Goal: Task Accomplishment & Management: Complete application form

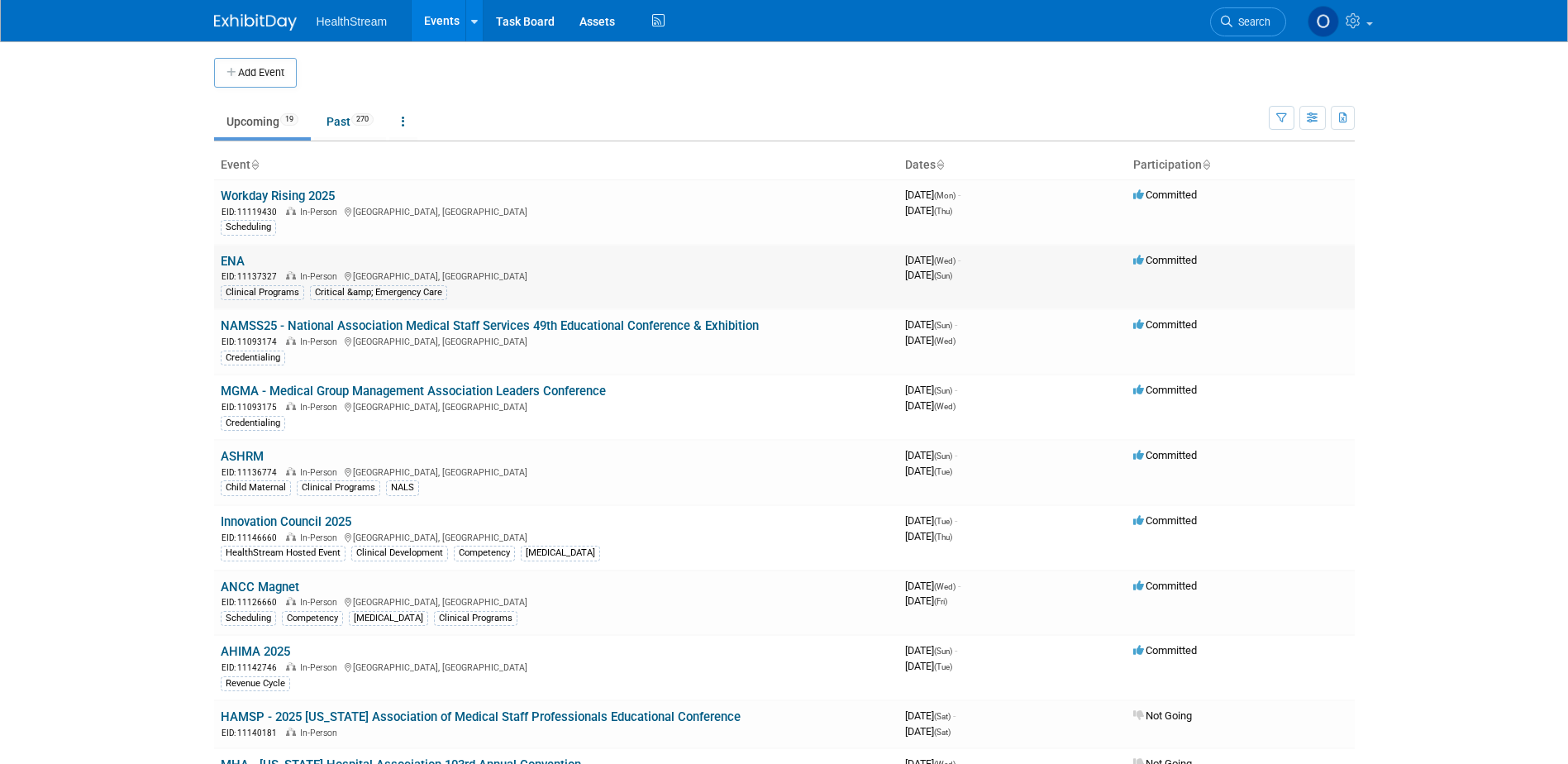
click at [232, 262] on link "ENA" at bounding box center [232, 261] width 24 height 15
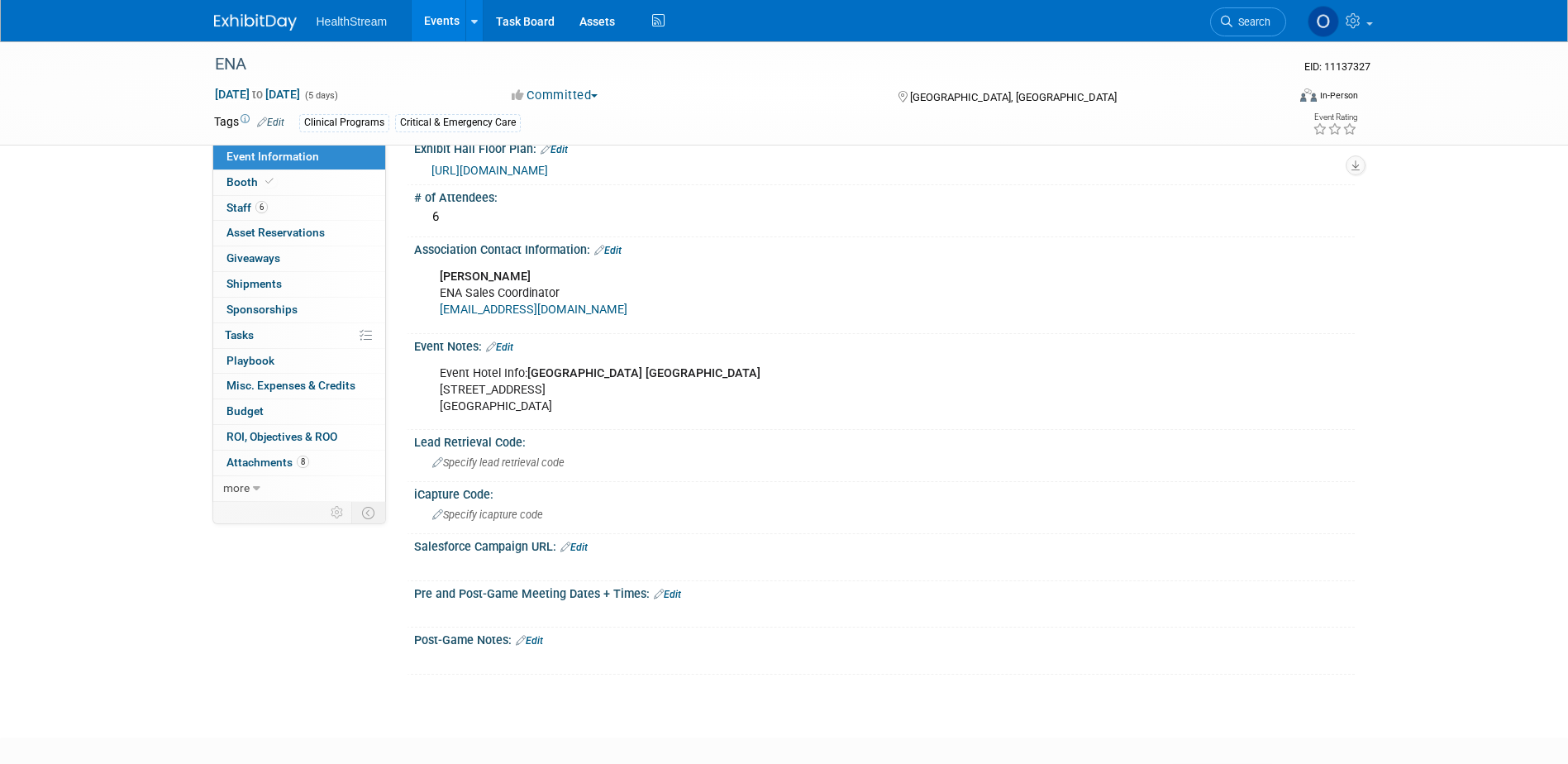
scroll to position [652, 0]
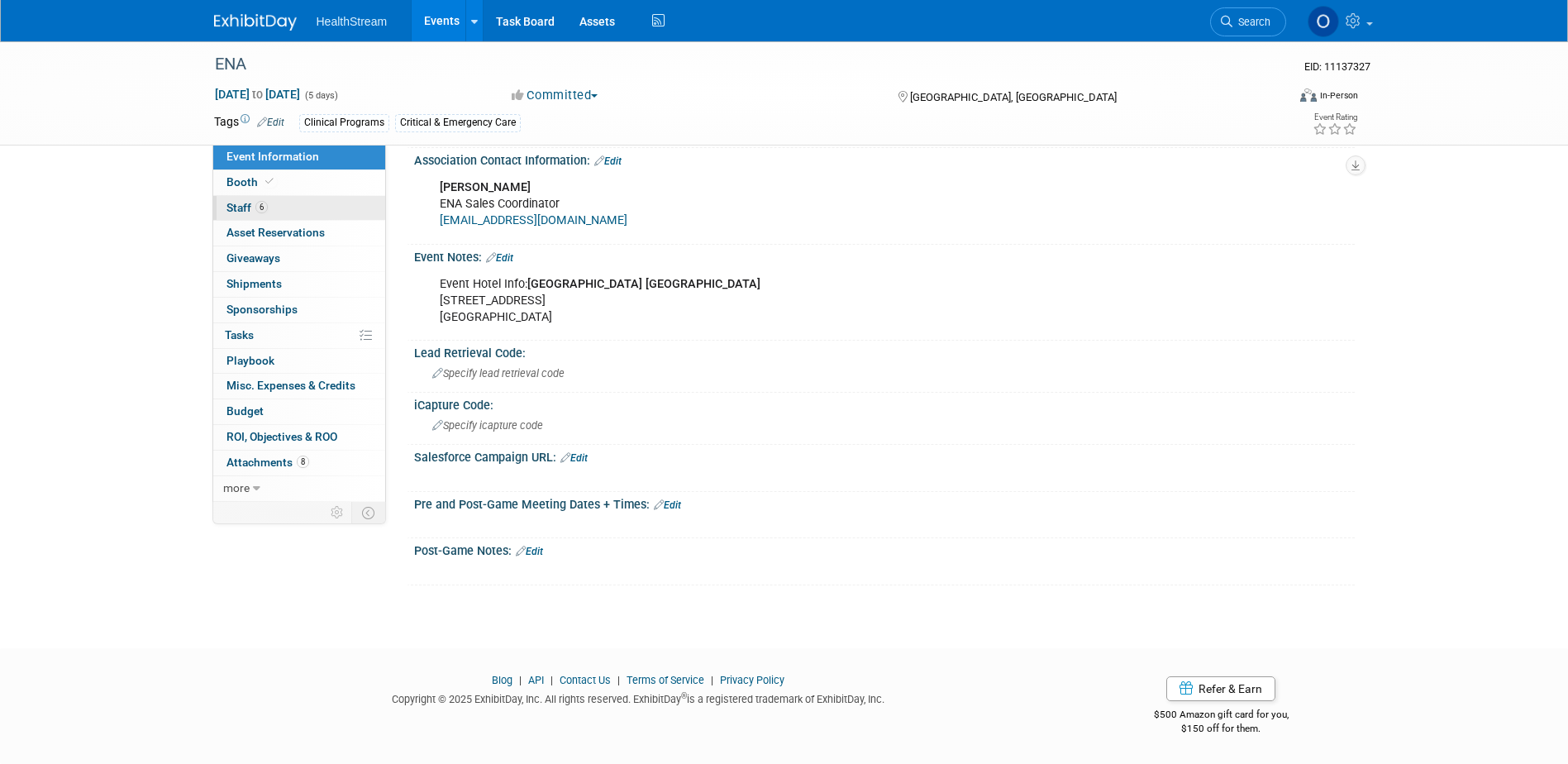
click at [281, 207] on link "6 Staff 6" at bounding box center [299, 207] width 172 height 25
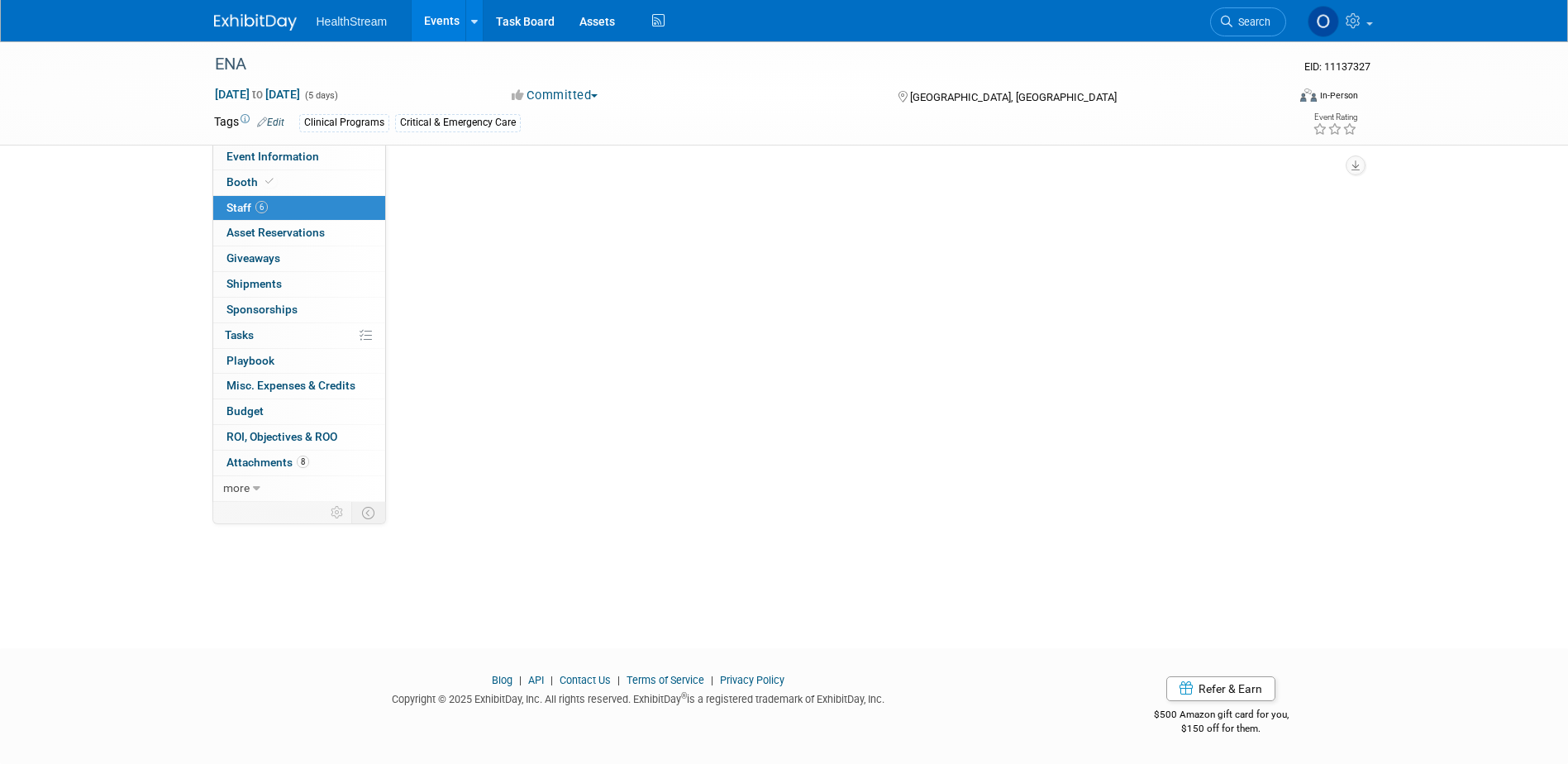
scroll to position [0, 0]
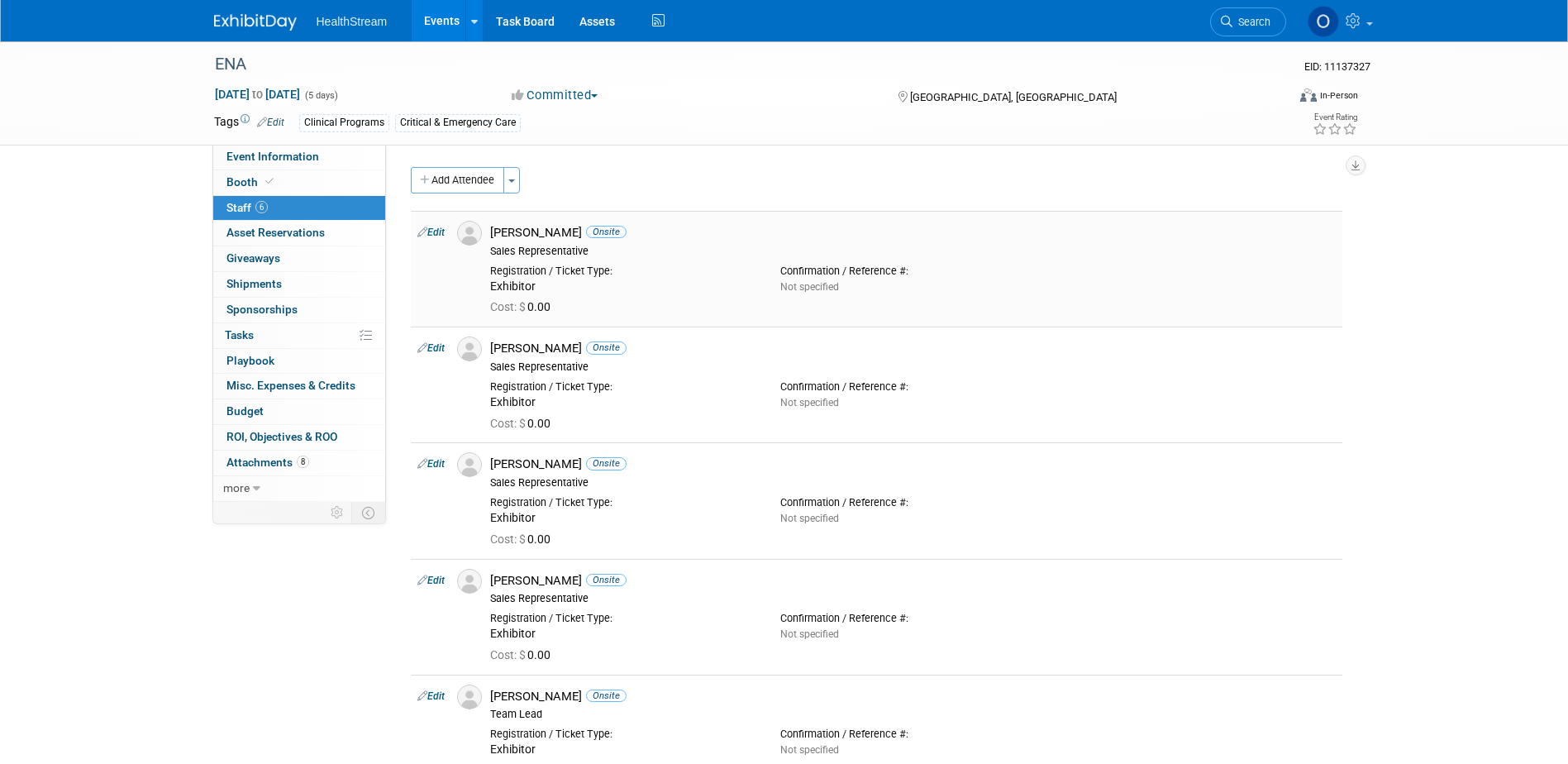
click at [438, 233] on link "Edit" at bounding box center [431, 232] width 28 height 12
select select "30cbf464-d2d7-4942-815b-9b83158127b9"
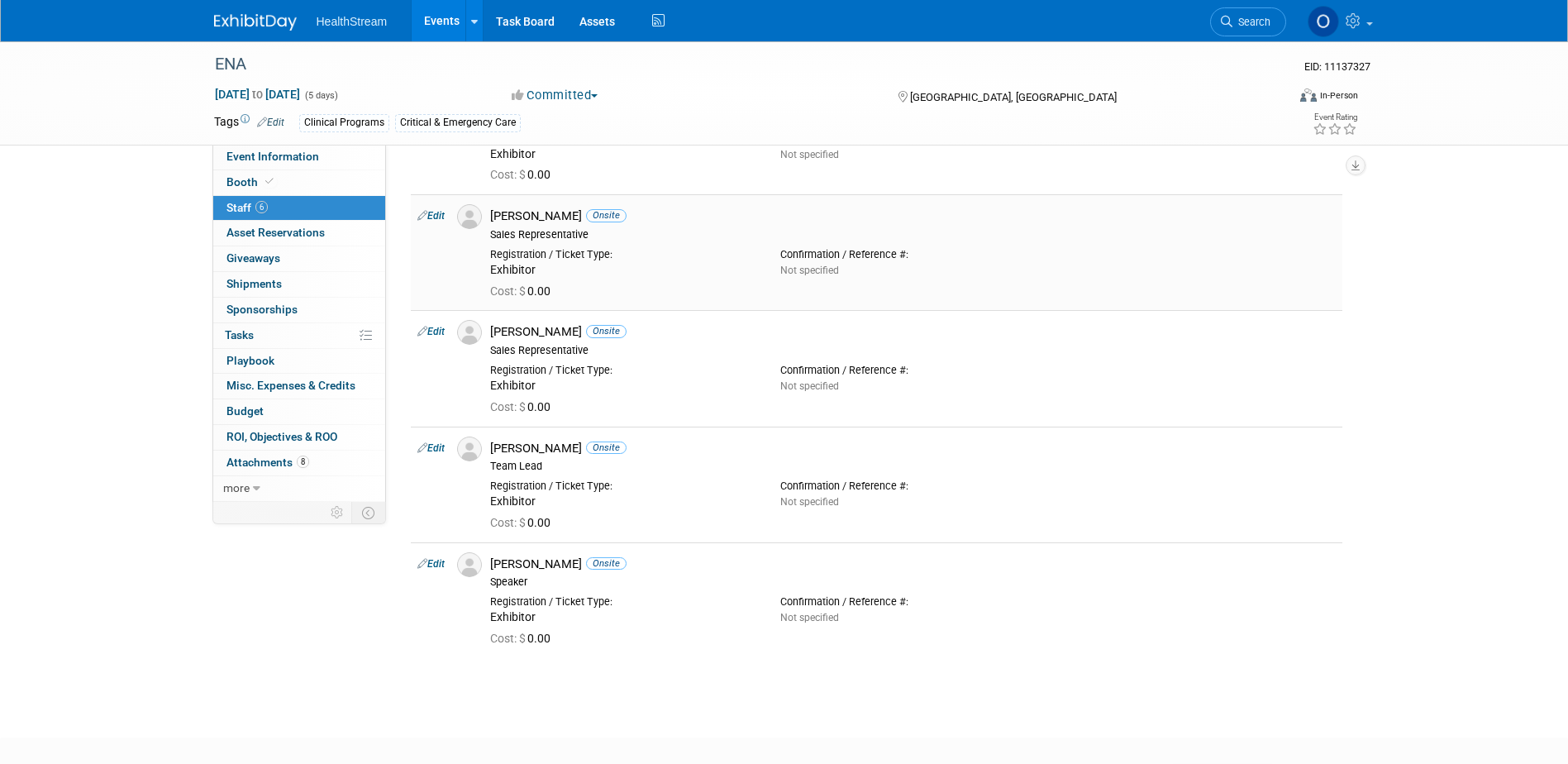
scroll to position [767, 0]
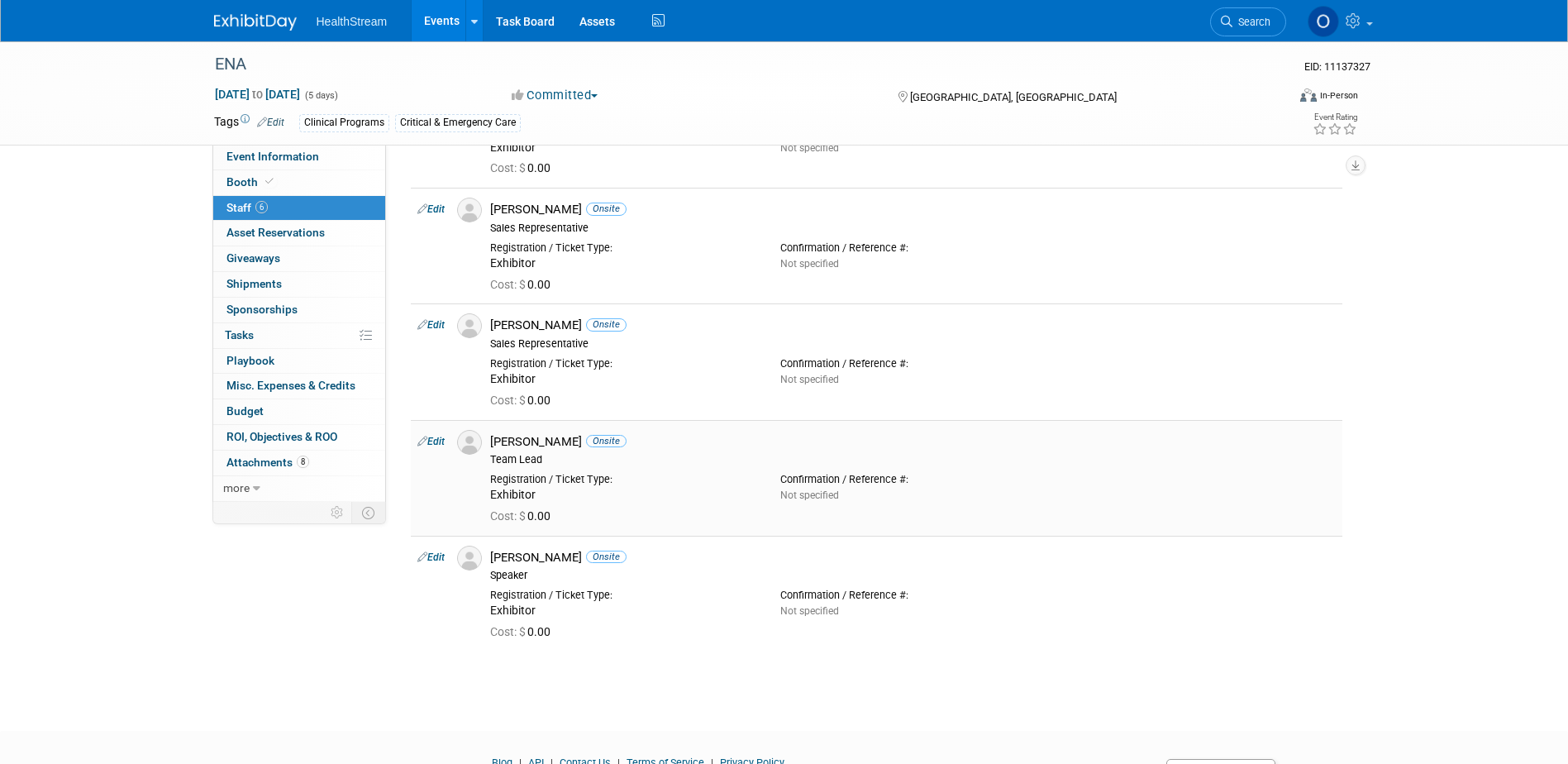
click at [431, 443] on link "Edit" at bounding box center [431, 441] width 28 height 12
select select "de38d14b-194e-4930-845f-7b8b489ea718"
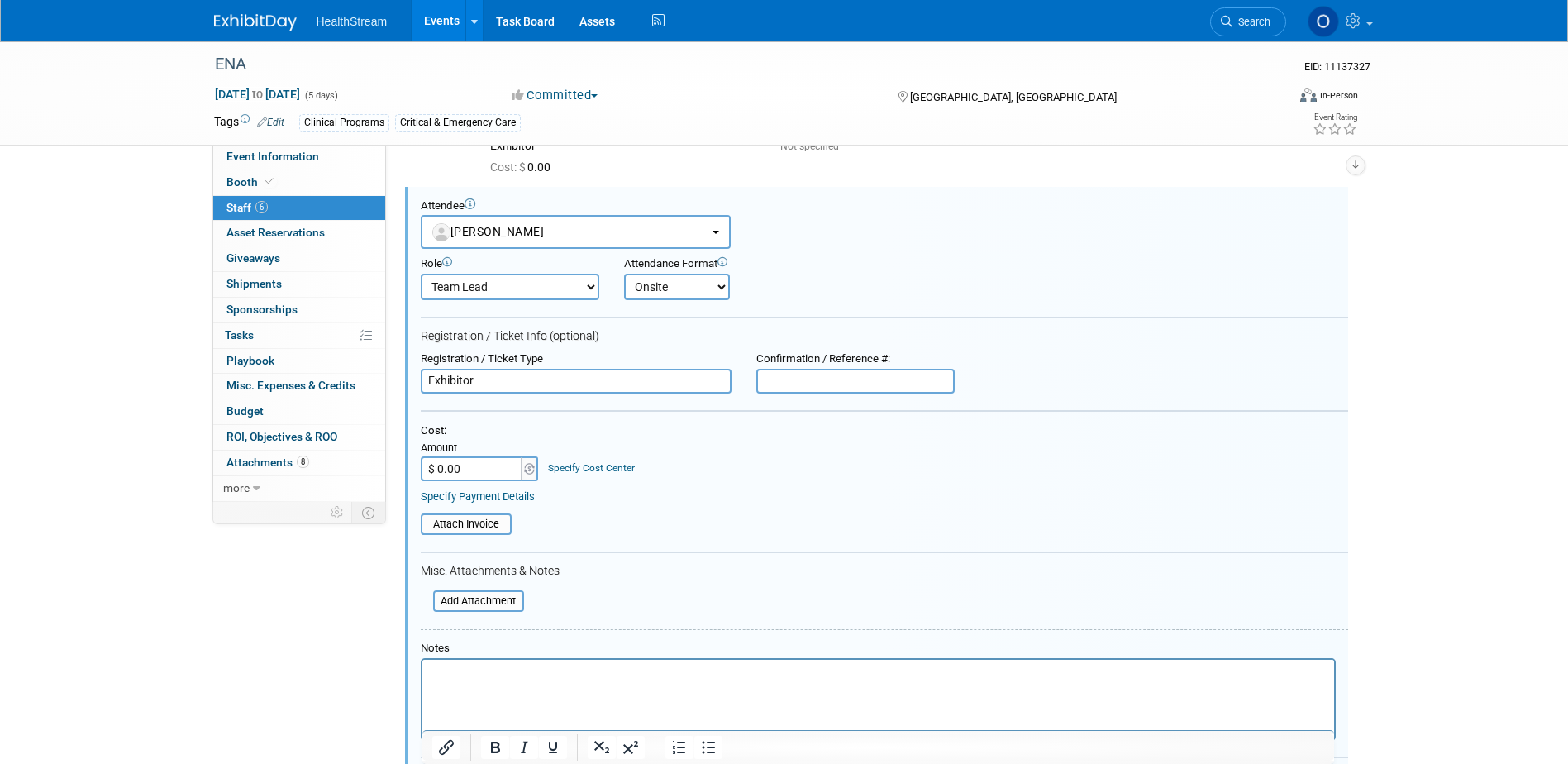
scroll to position [0, 0]
click at [902, 379] on input "text" at bounding box center [856, 381] width 199 height 25
paste input "1777763"
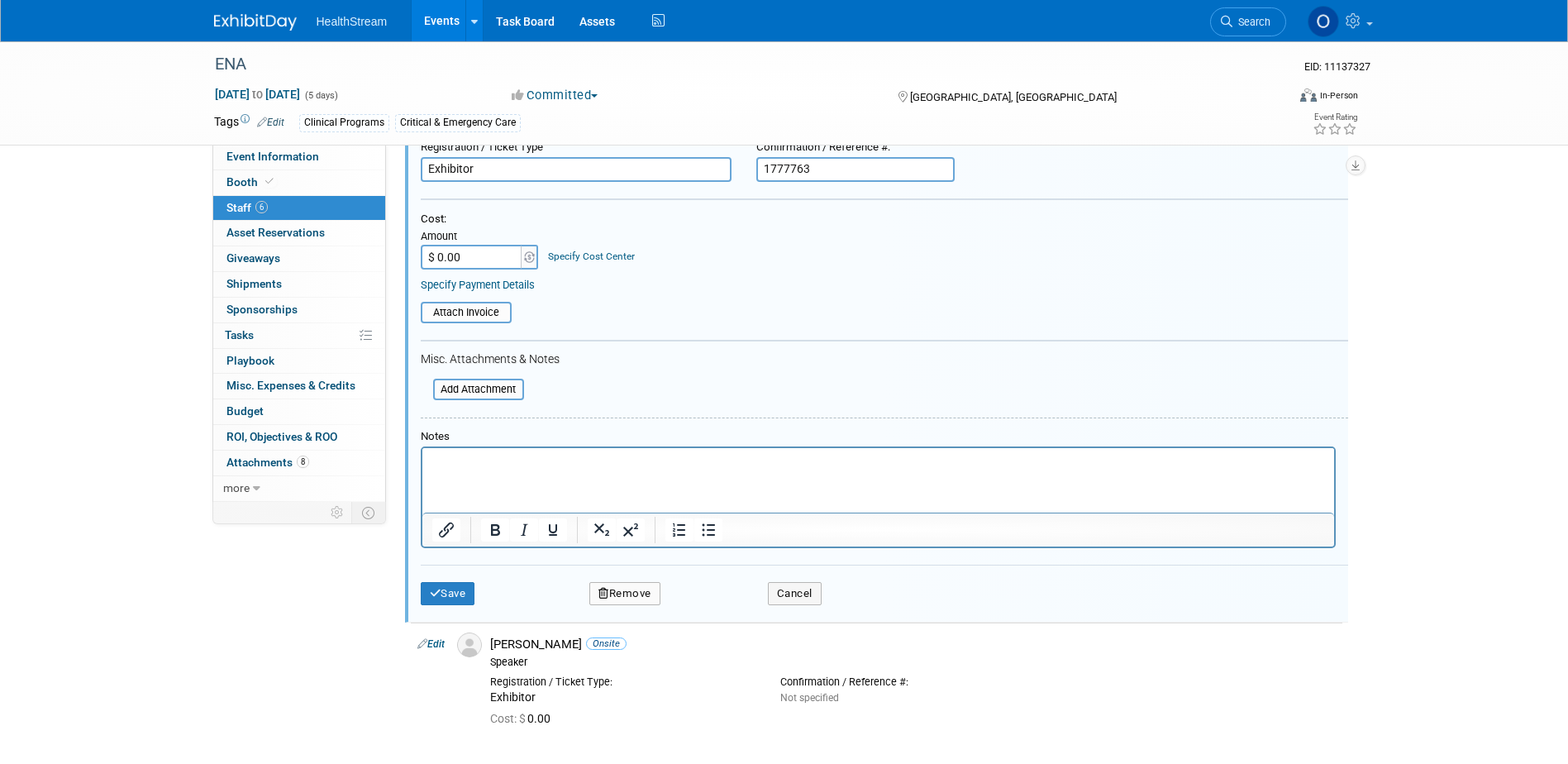
scroll to position [1248, 0]
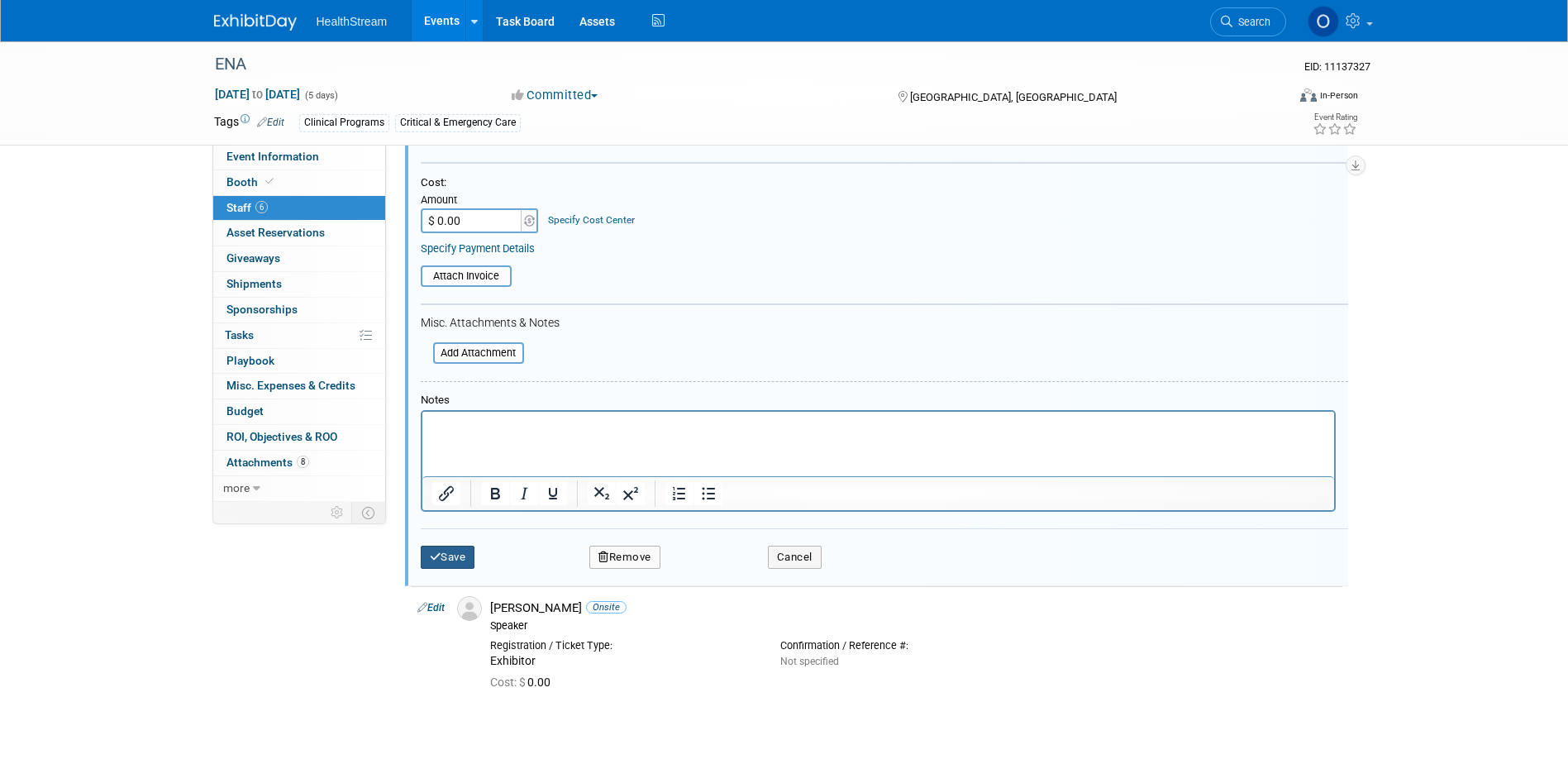
type input "1777763"
click at [450, 558] on button "Save" at bounding box center [448, 558] width 54 height 24
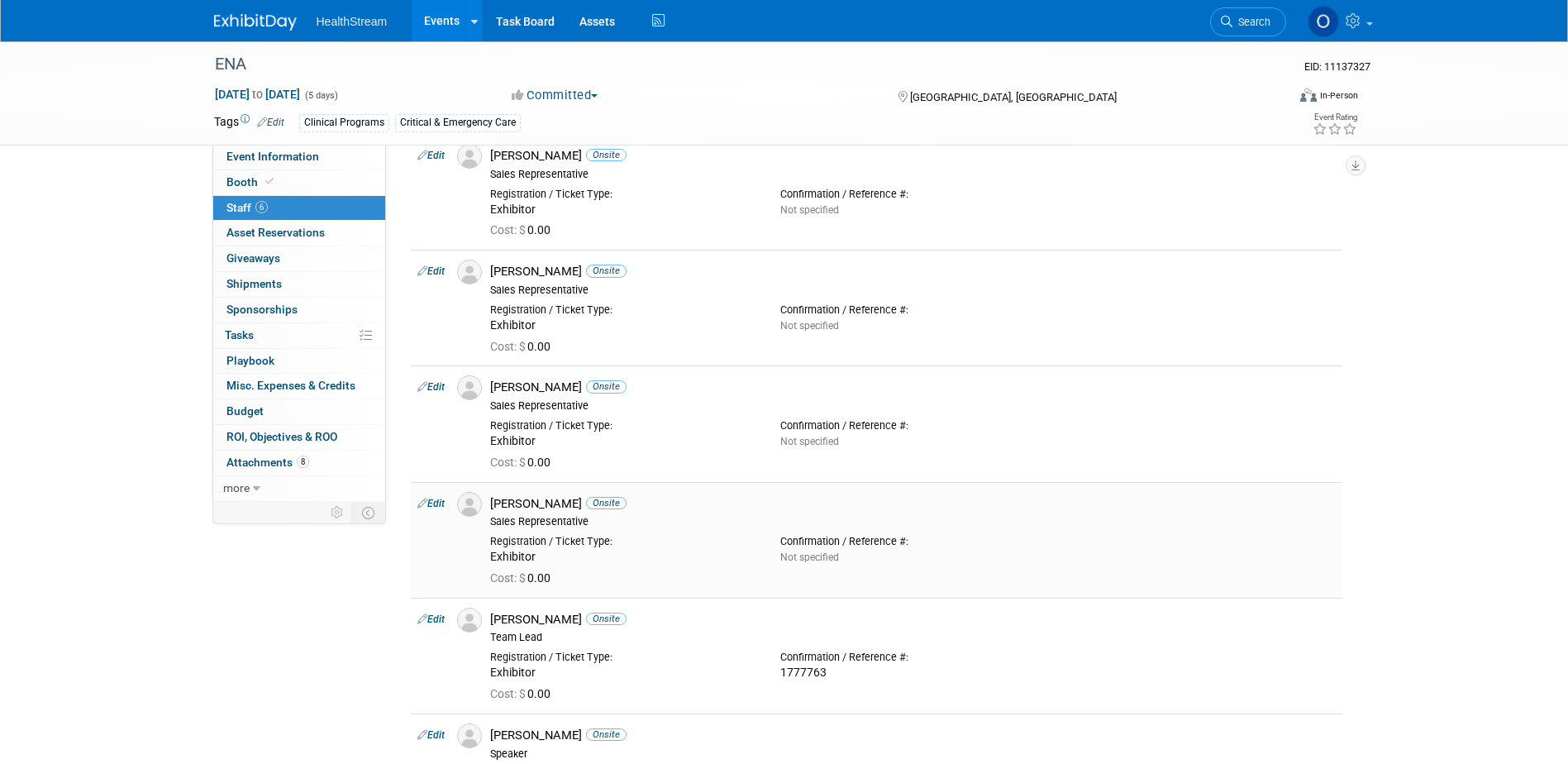
scroll to position [248, 0]
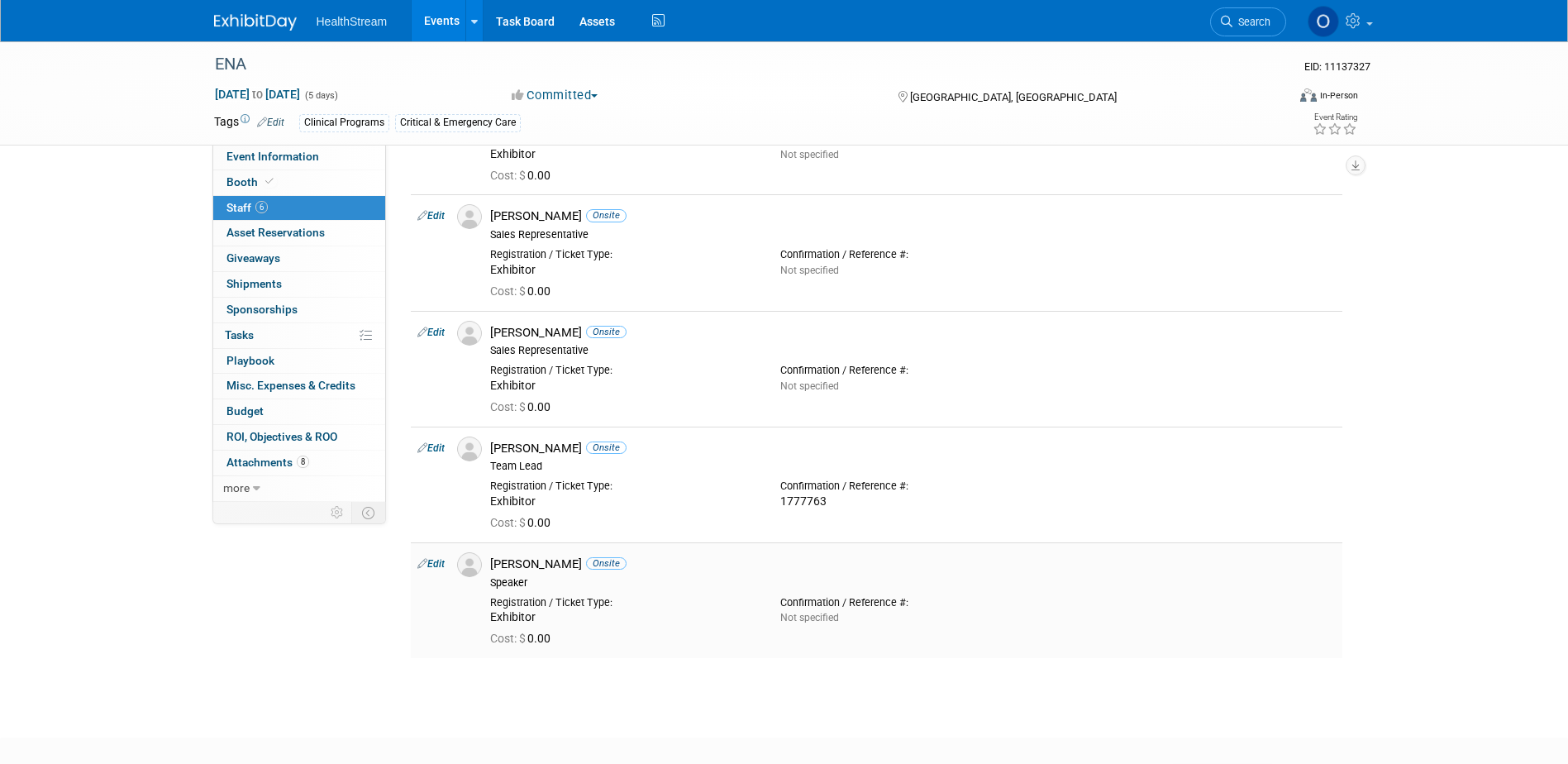
click at [433, 568] on link "Edit" at bounding box center [431, 563] width 28 height 12
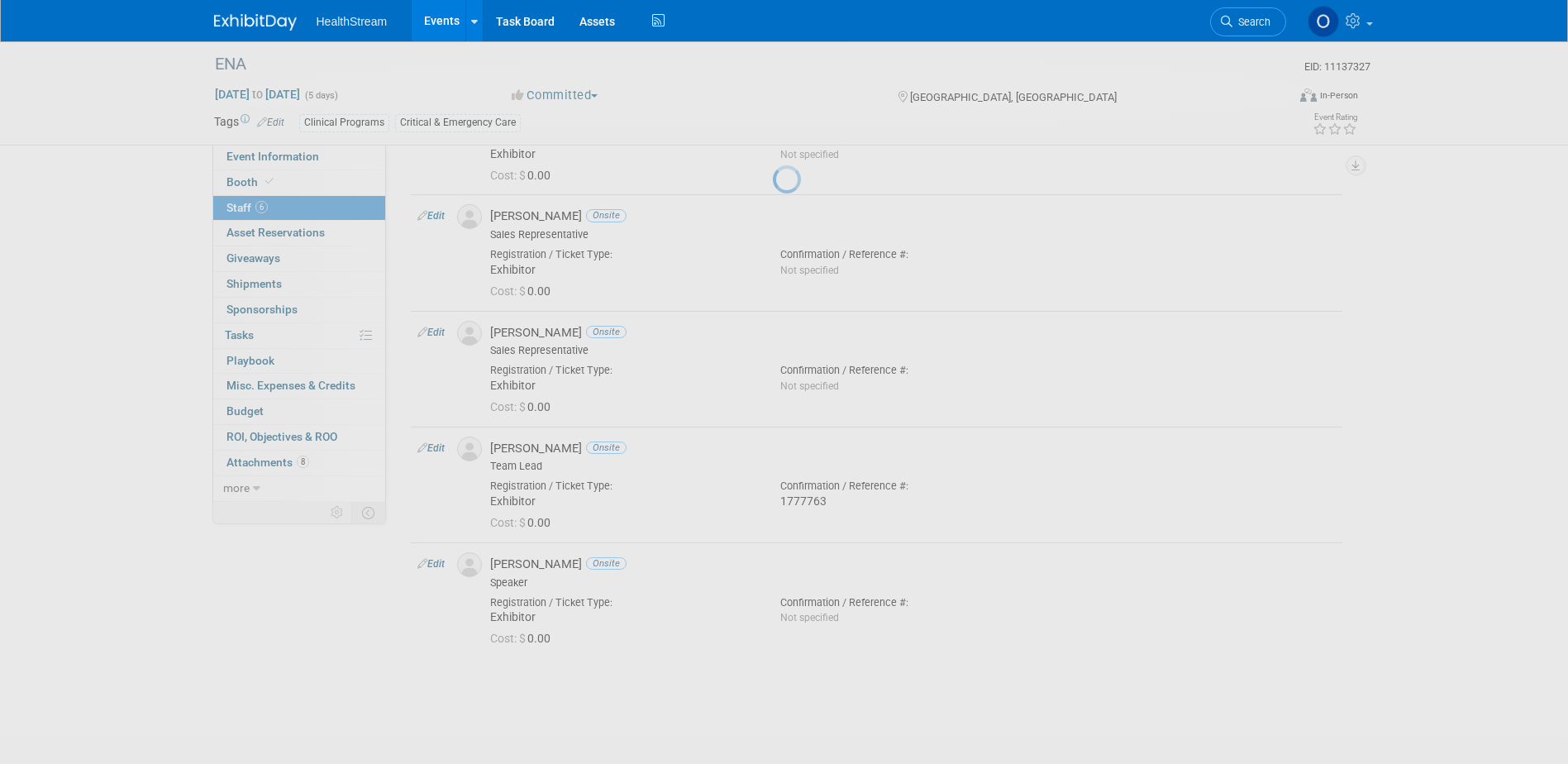
select select "9320a31b-a23a-4c32-8653-83ff5a1d5746"
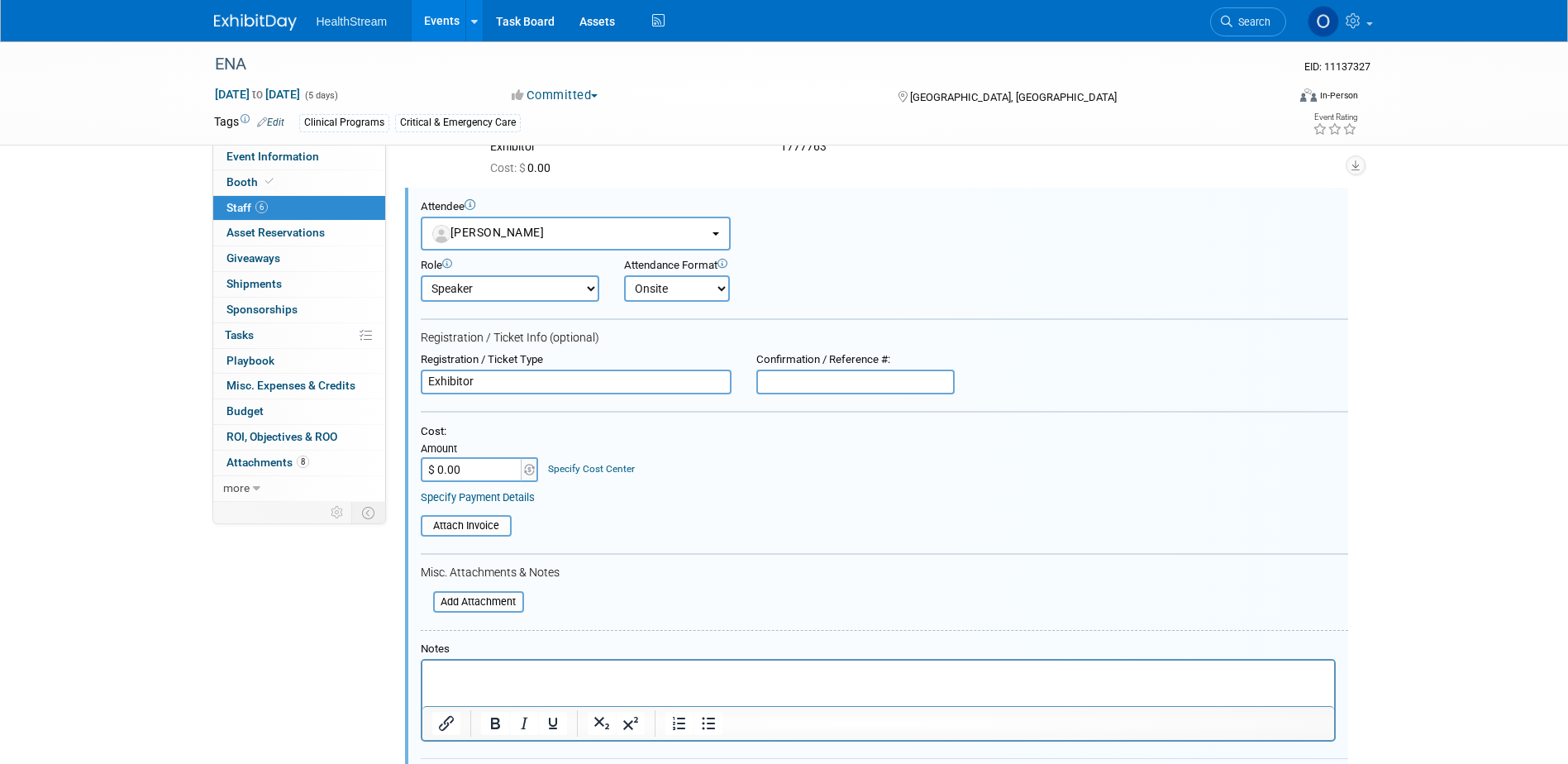
scroll to position [0, 0]
click at [837, 385] on input "text" at bounding box center [856, 382] width 199 height 25
paste input "1777762"
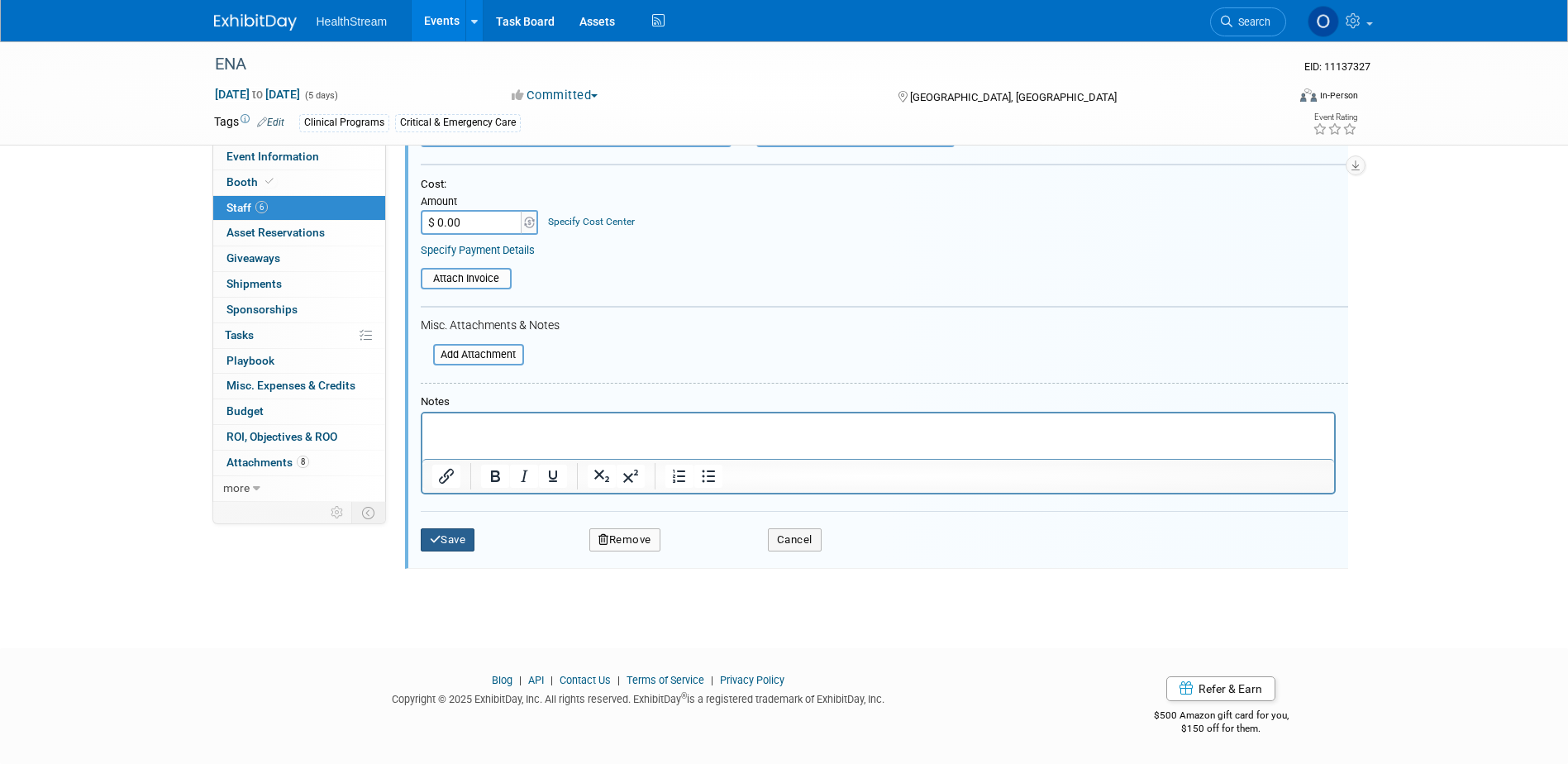
type input "1777762"
click at [447, 548] on button "Save" at bounding box center [448, 540] width 54 height 24
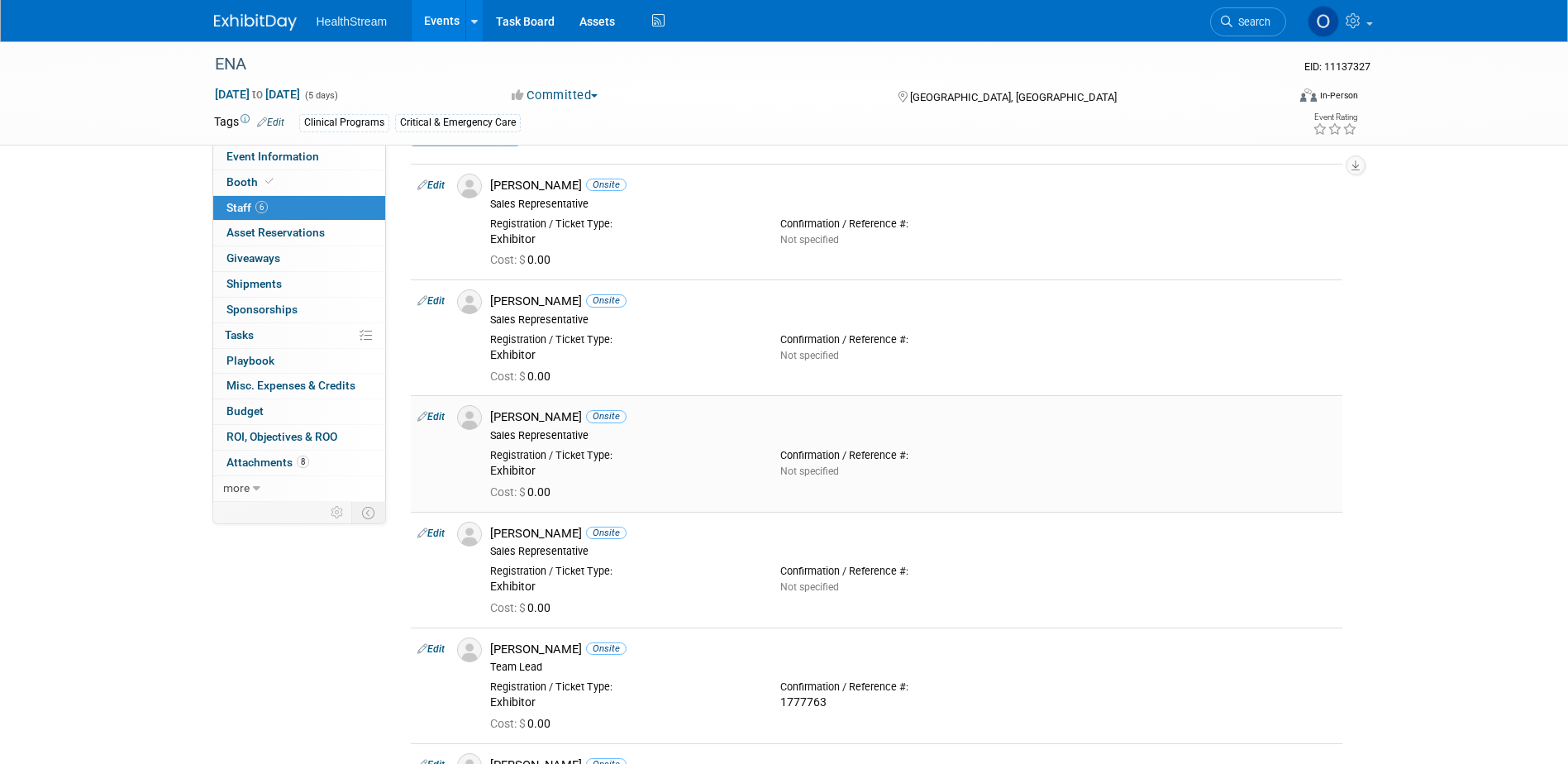
scroll to position [7, 0]
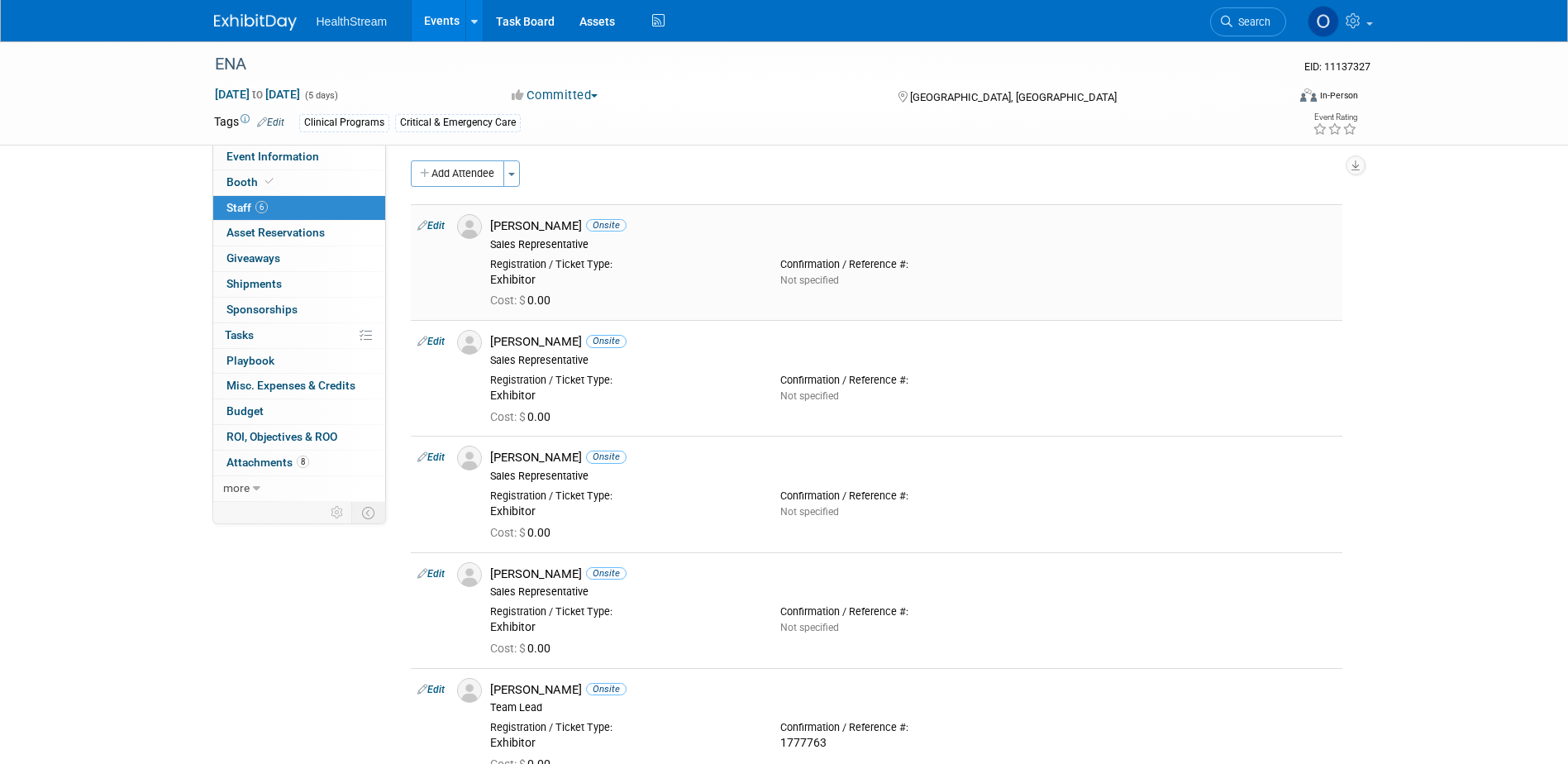
click at [434, 234] on td "Edit" at bounding box center [431, 263] width 39 height 116
click at [431, 224] on link "Edit" at bounding box center [431, 226] width 28 height 12
select select "30cbf464-d2d7-4942-815b-9b83158127b9"
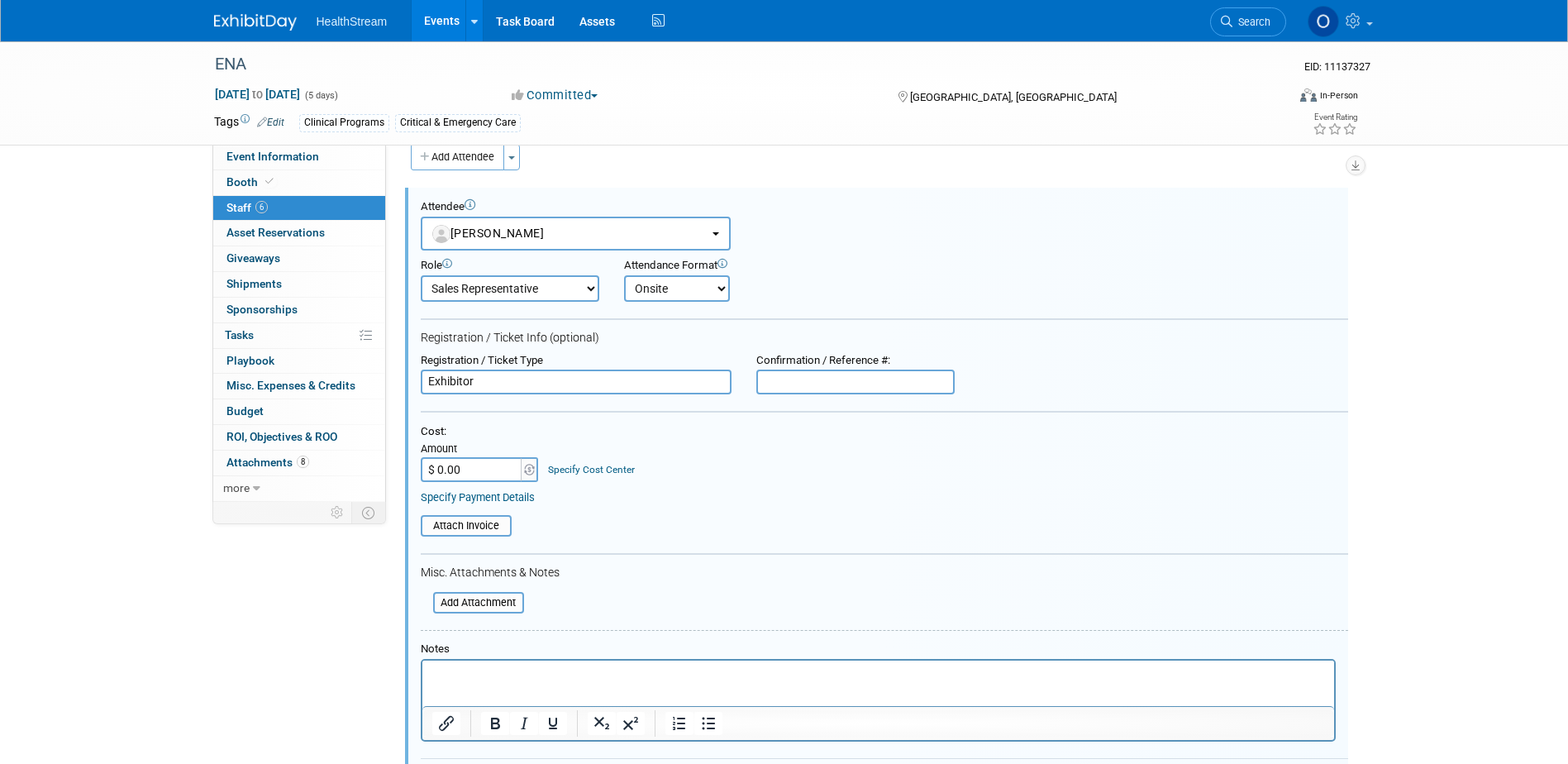
scroll to position [0, 0]
click at [819, 386] on input "text" at bounding box center [856, 382] width 199 height 25
paste input "1777758"
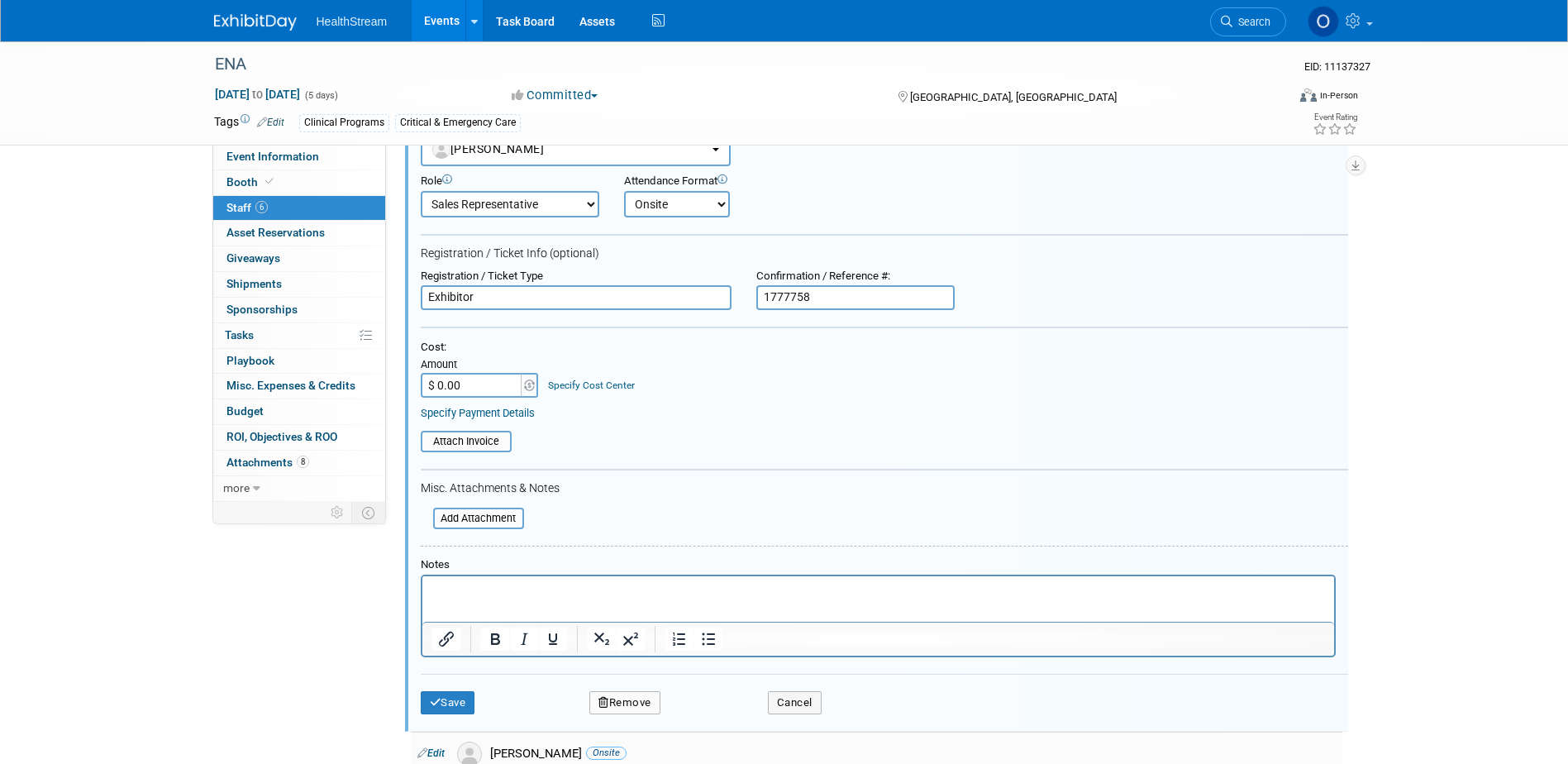
scroll to position [189, 0]
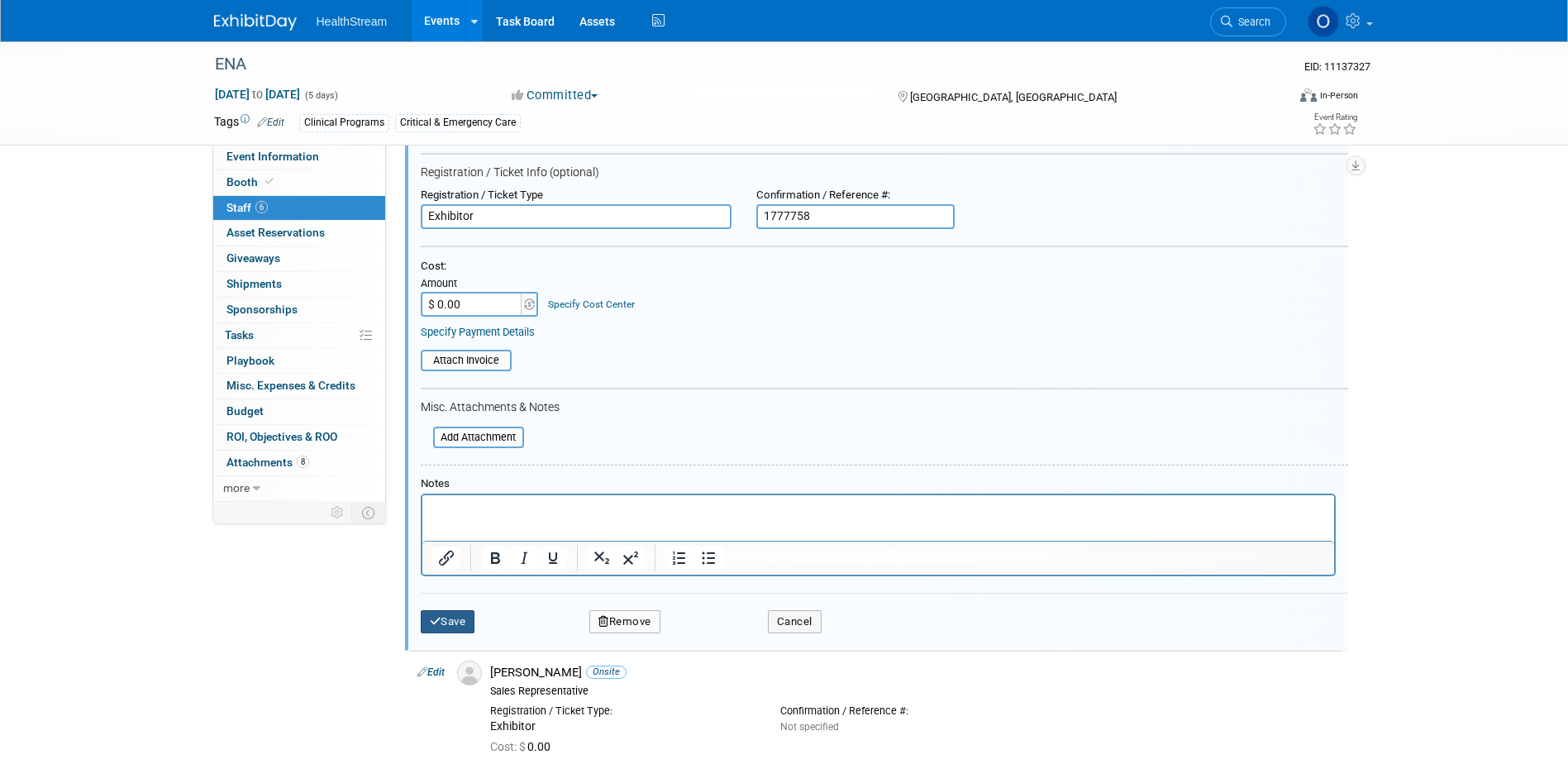
type input "1777758"
click at [452, 617] on button "Save" at bounding box center [448, 621] width 54 height 24
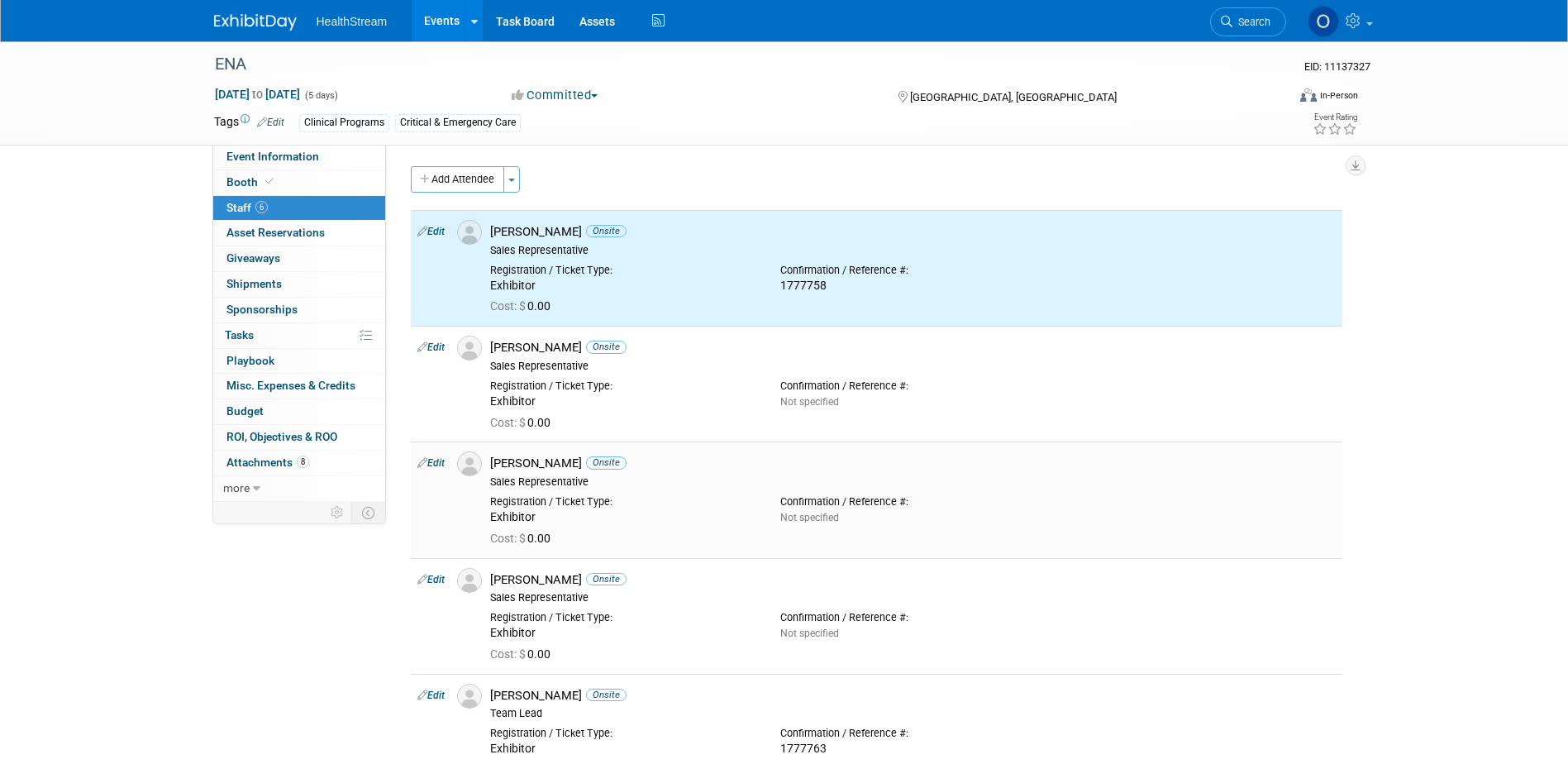
scroll to position [0, 0]
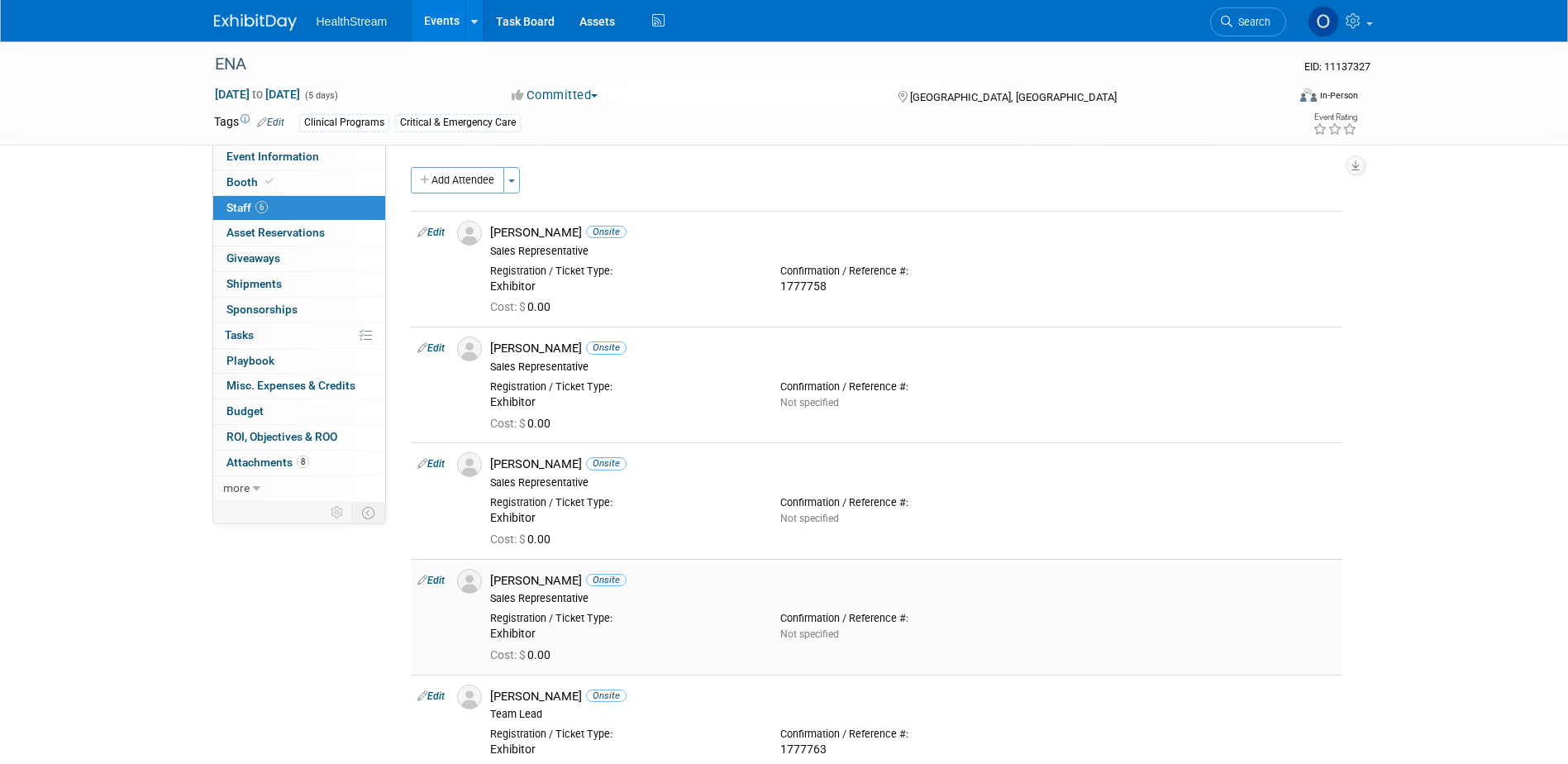
click at [429, 577] on link "Edit" at bounding box center [431, 580] width 28 height 12
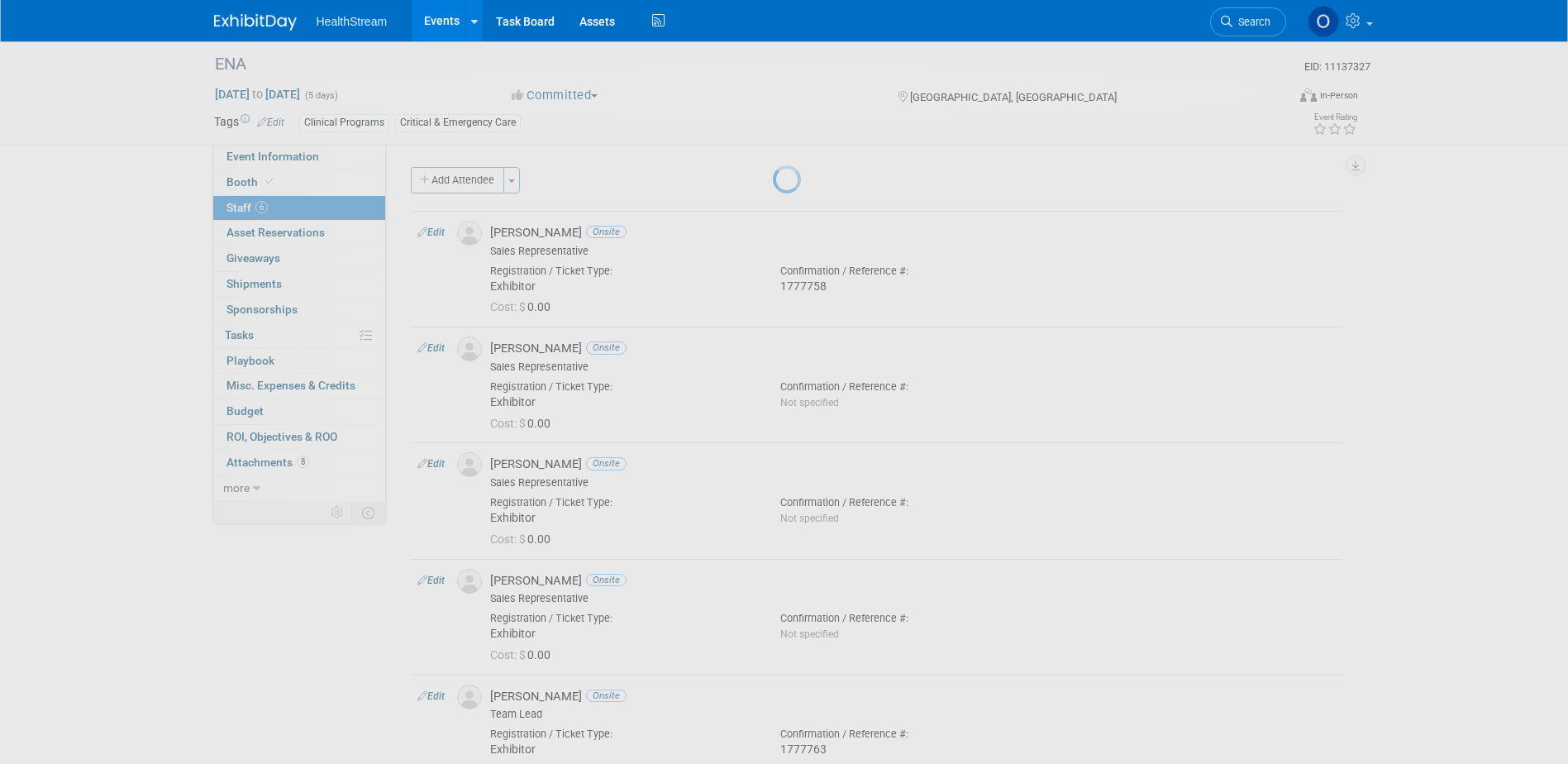
select select "da2c8521-5059-4f27-a2ed-fc233c0eb143"
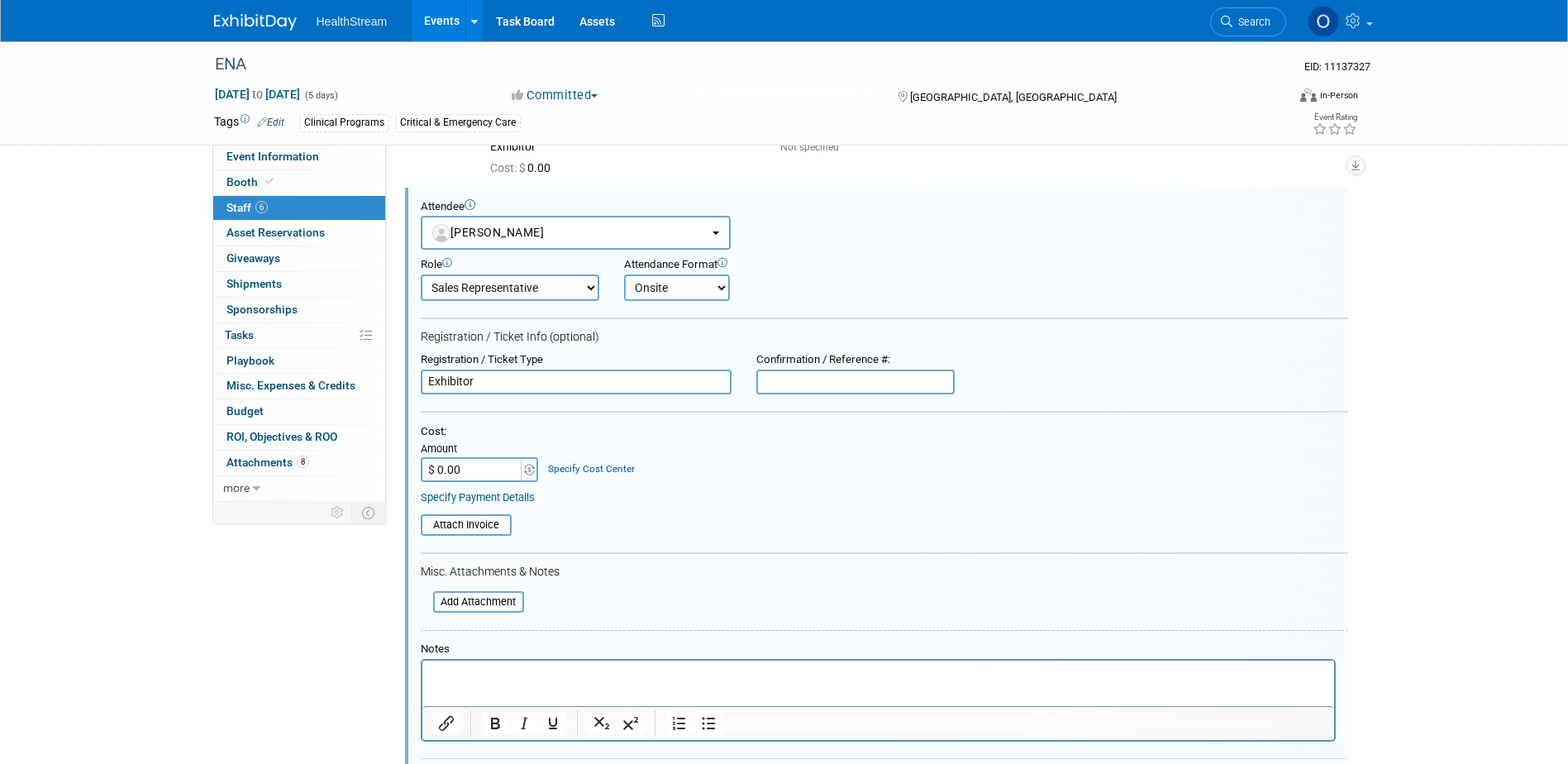
click at [884, 383] on input "text" at bounding box center [856, 382] width 199 height 25
paste input "1777761"
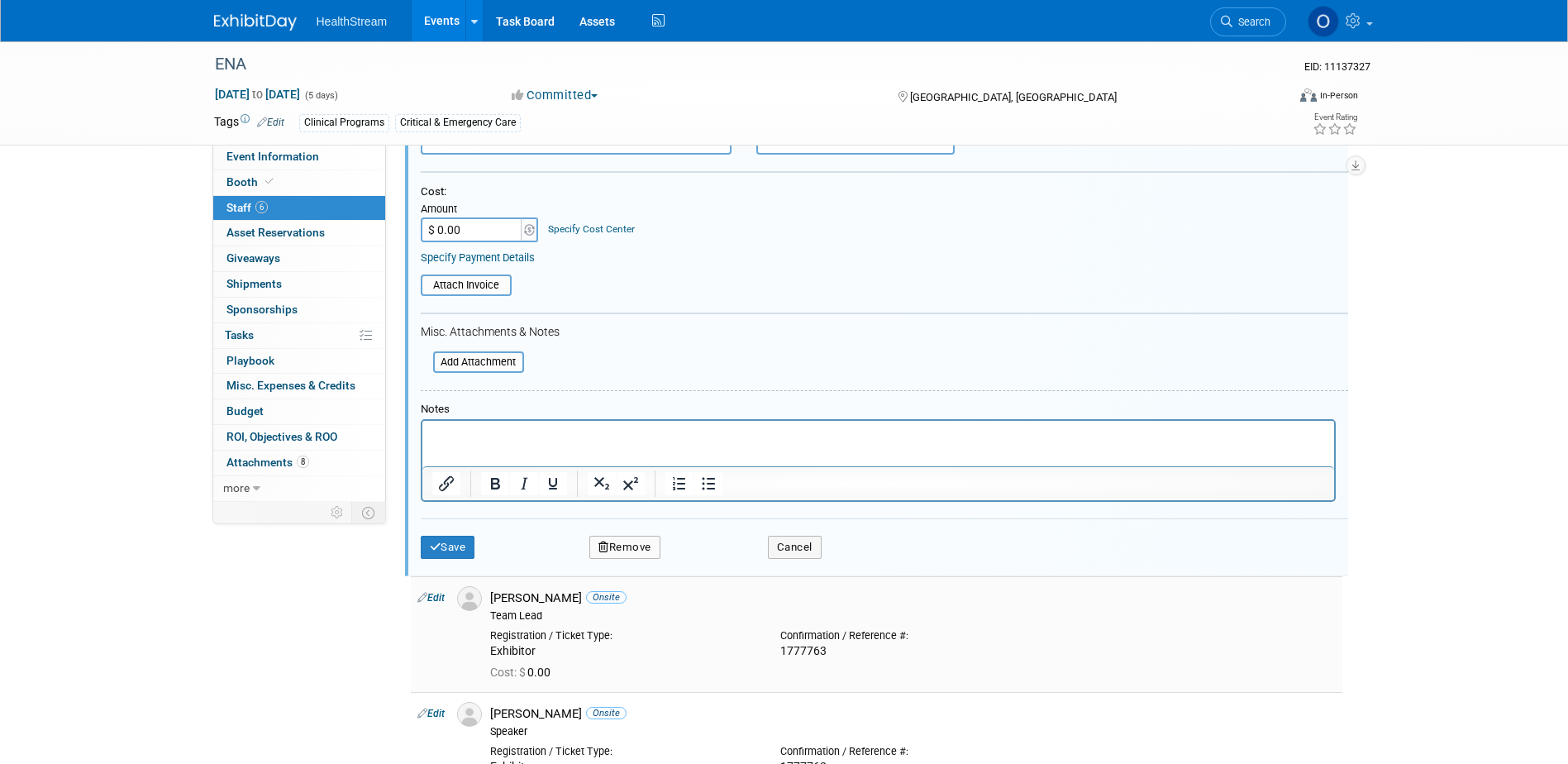
scroll to position [619, 0]
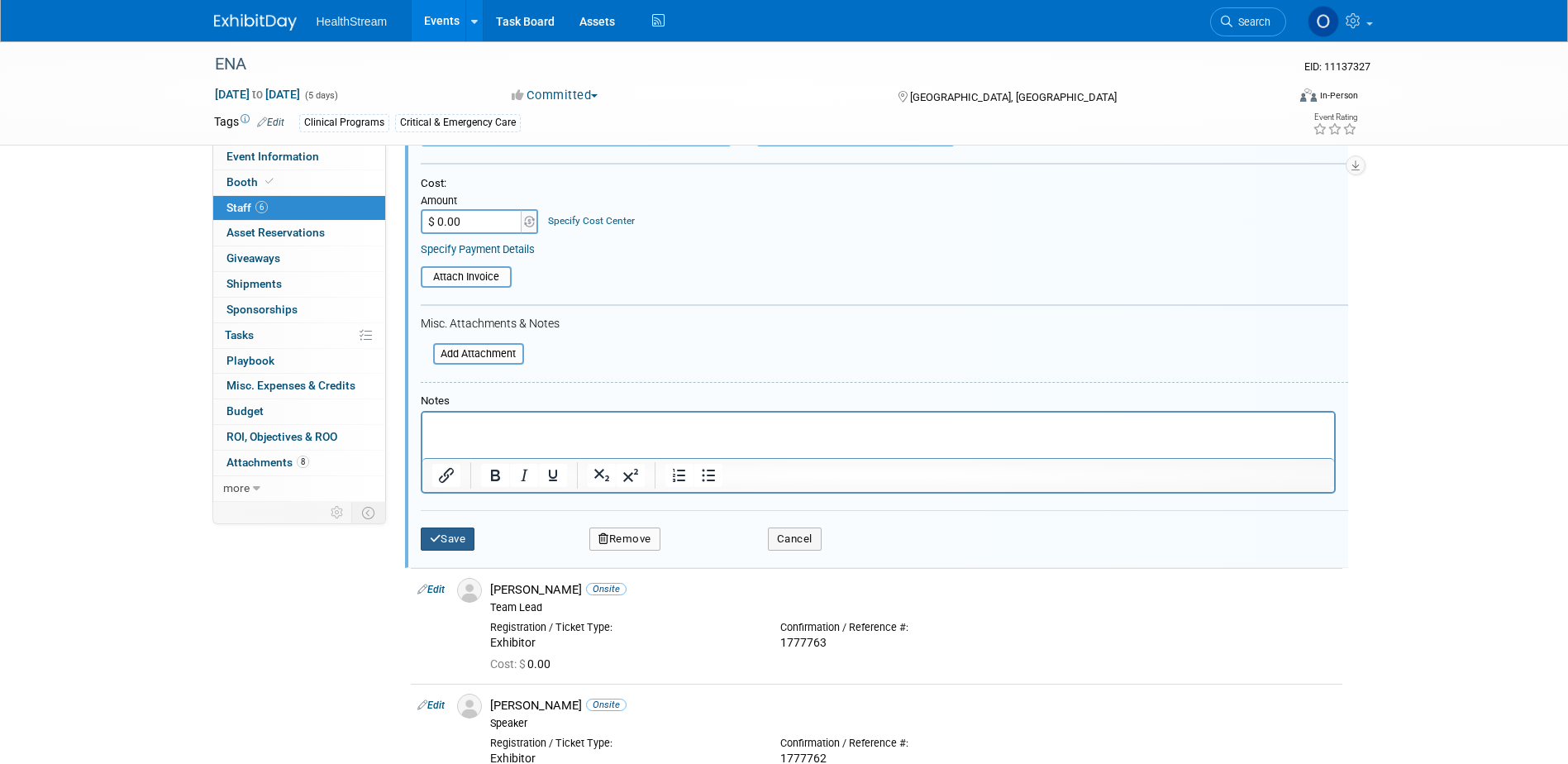
type input "1777761"
click at [440, 547] on button "Save" at bounding box center [448, 539] width 54 height 24
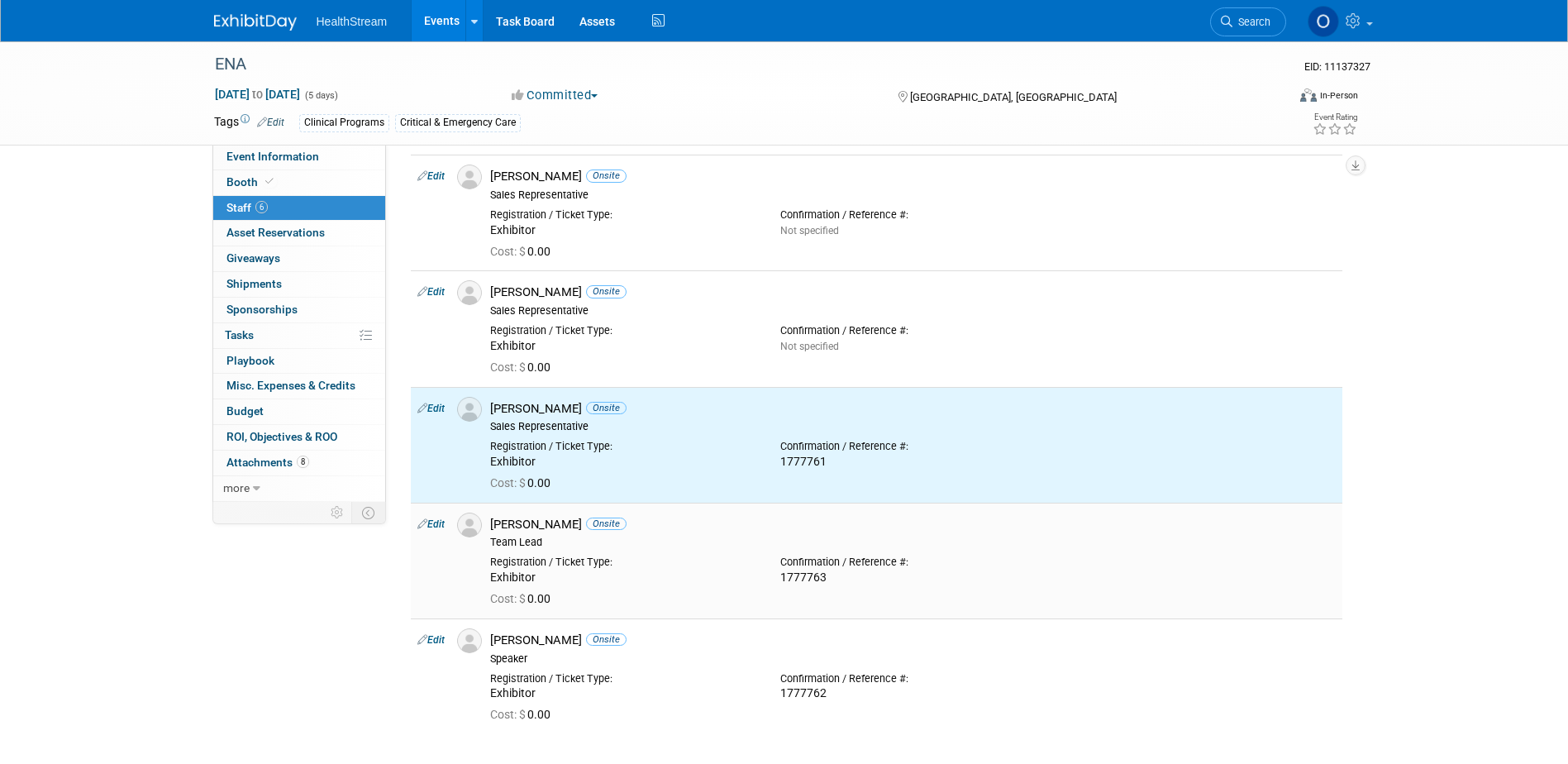
scroll to position [7, 0]
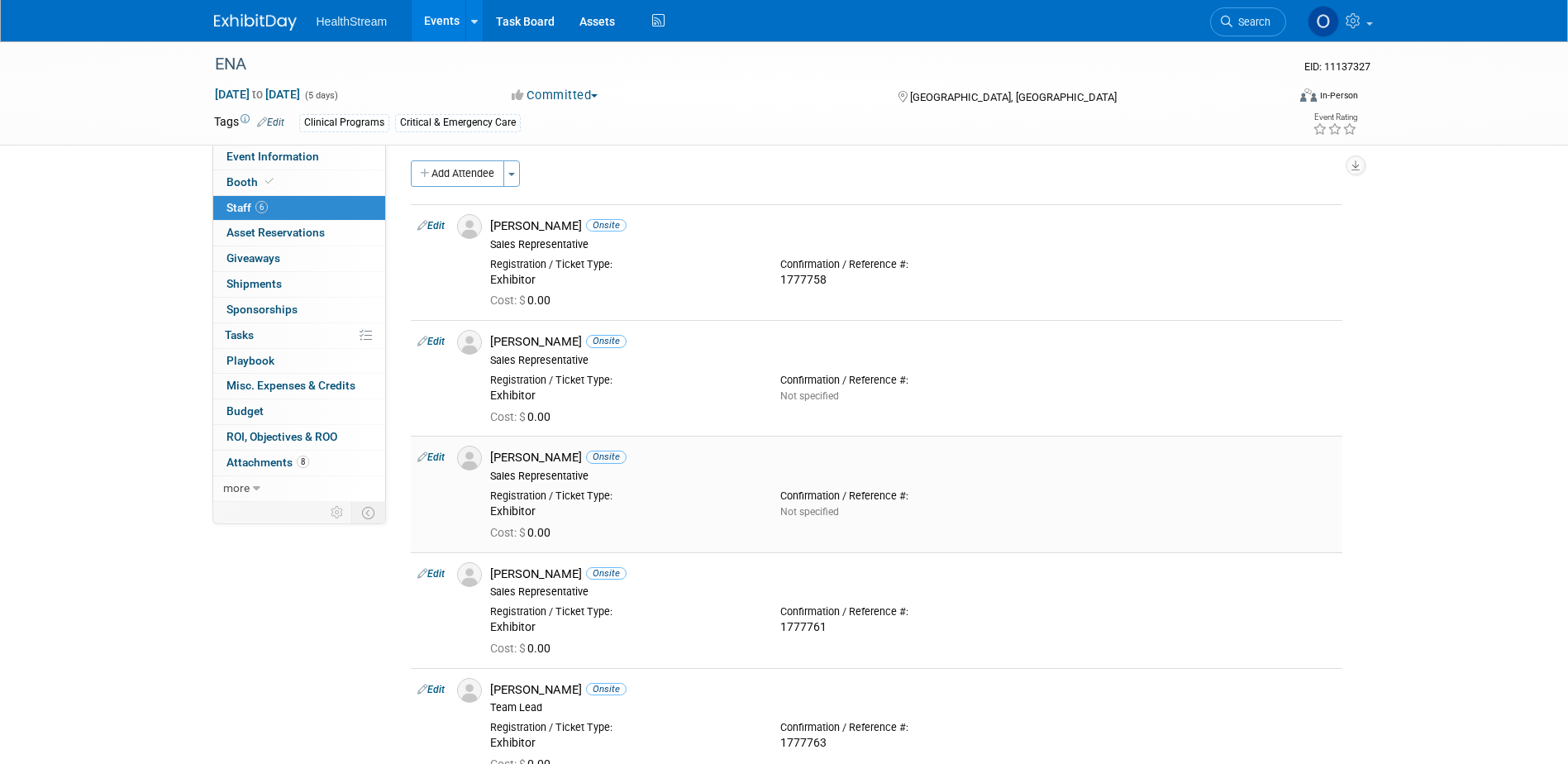
click at [442, 456] on link "Edit" at bounding box center [431, 457] width 28 height 12
select select "ef982fa1-82ce-4f21-91dc-510ed5aeab88"
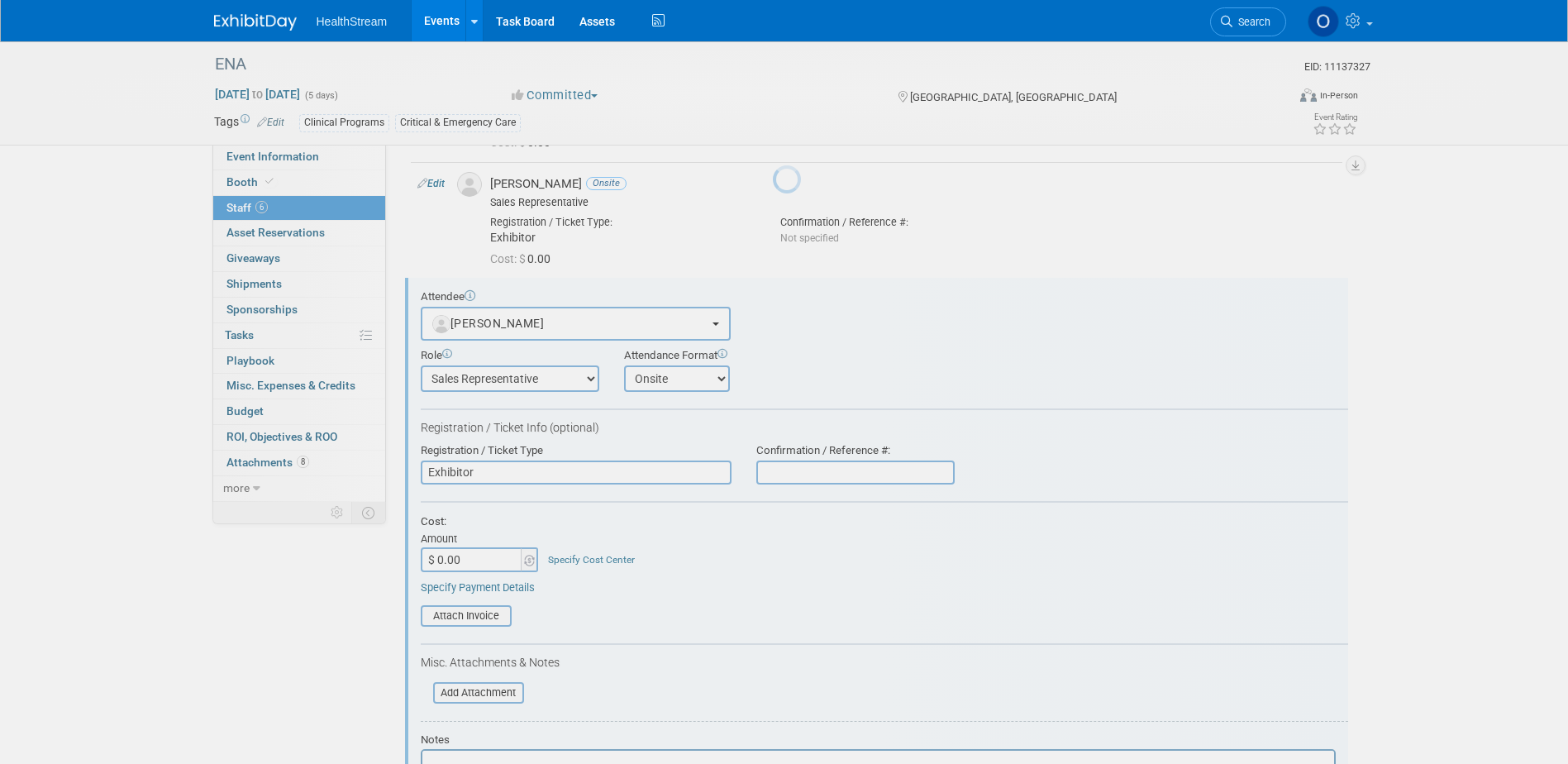
scroll to position [0, 0]
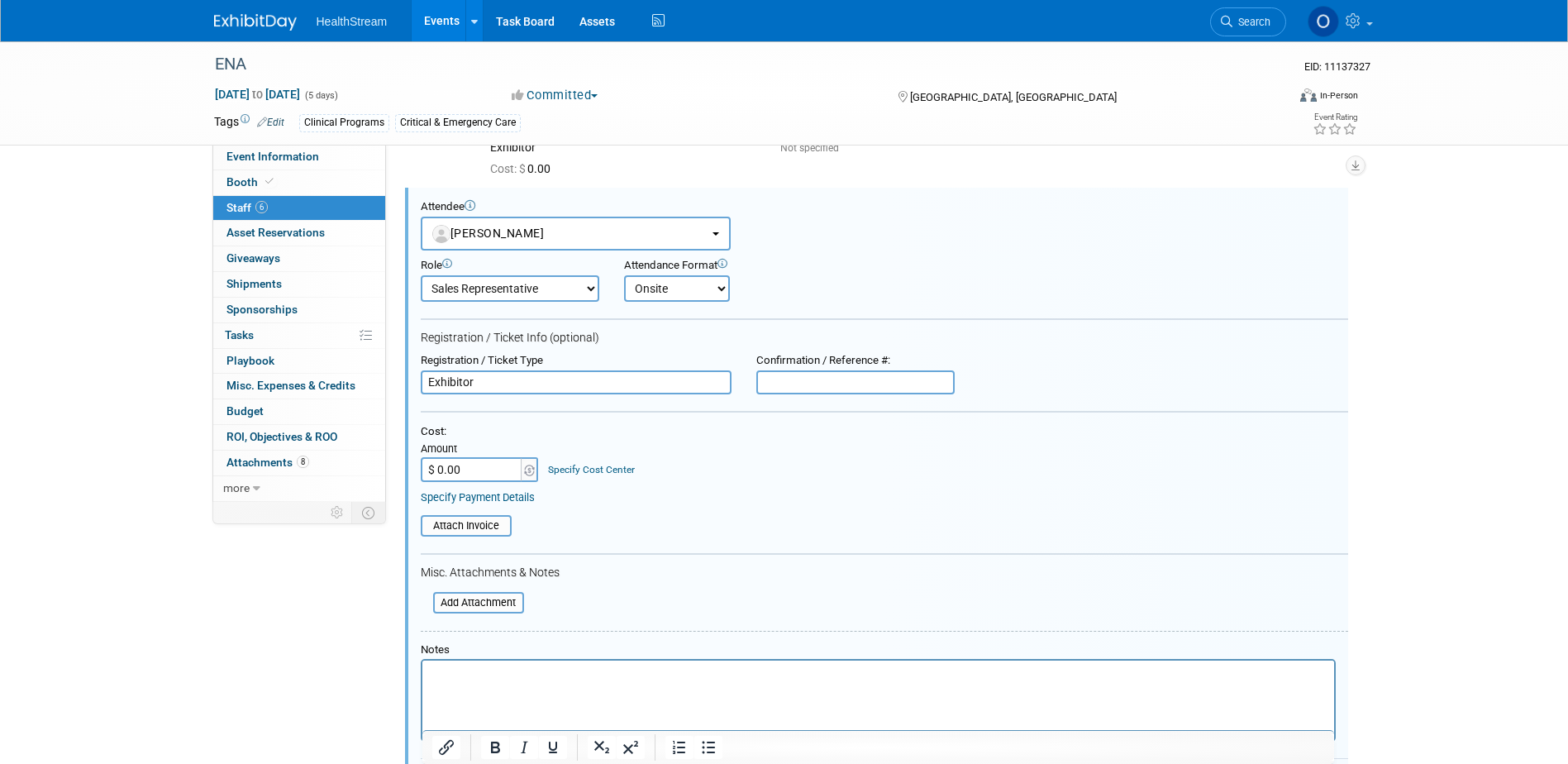
click at [850, 380] on input "text" at bounding box center [856, 382] width 199 height 25
paste input "1777764"
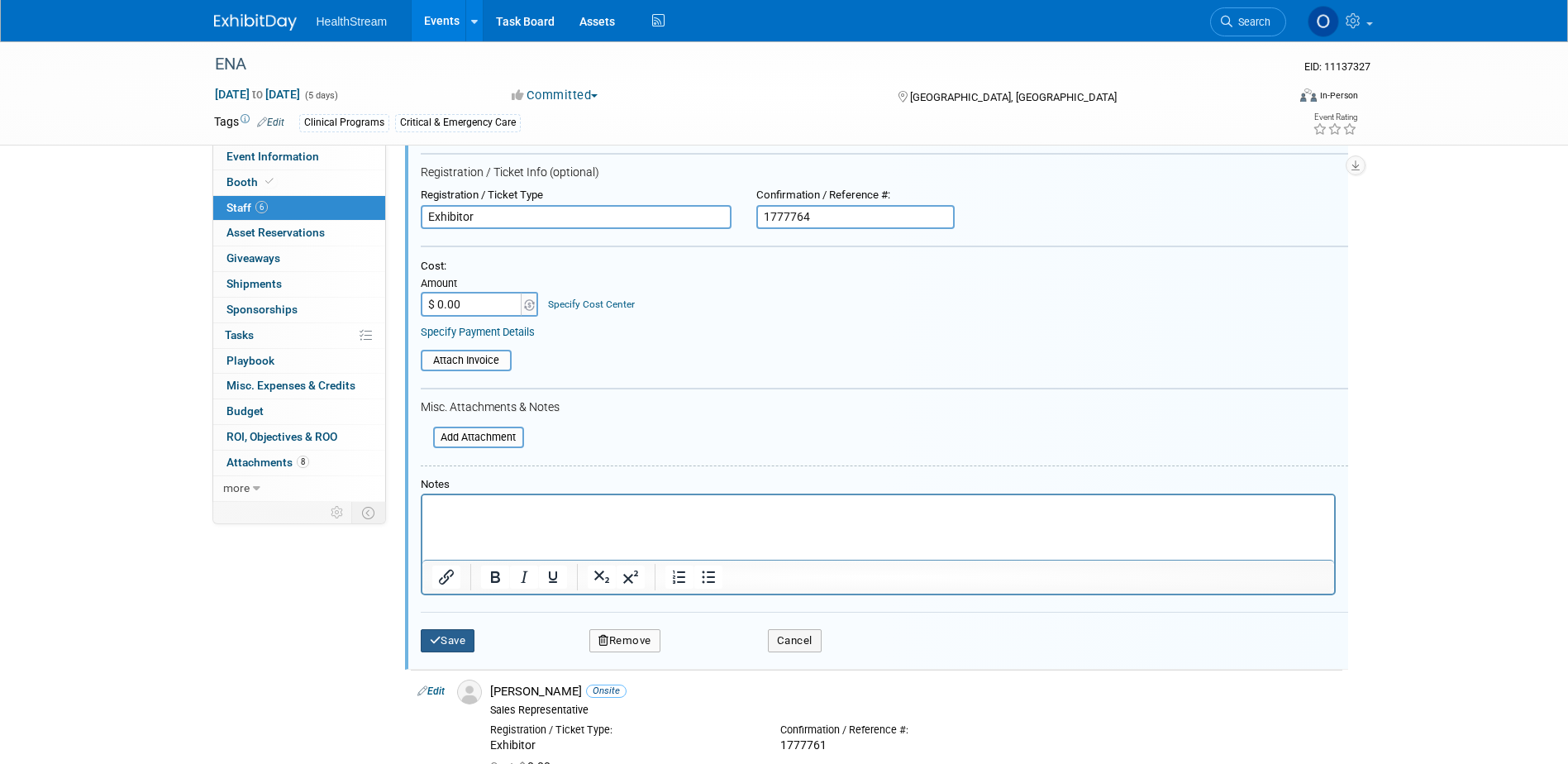
type input "1777764"
click at [456, 640] on button "Save" at bounding box center [448, 641] width 54 height 24
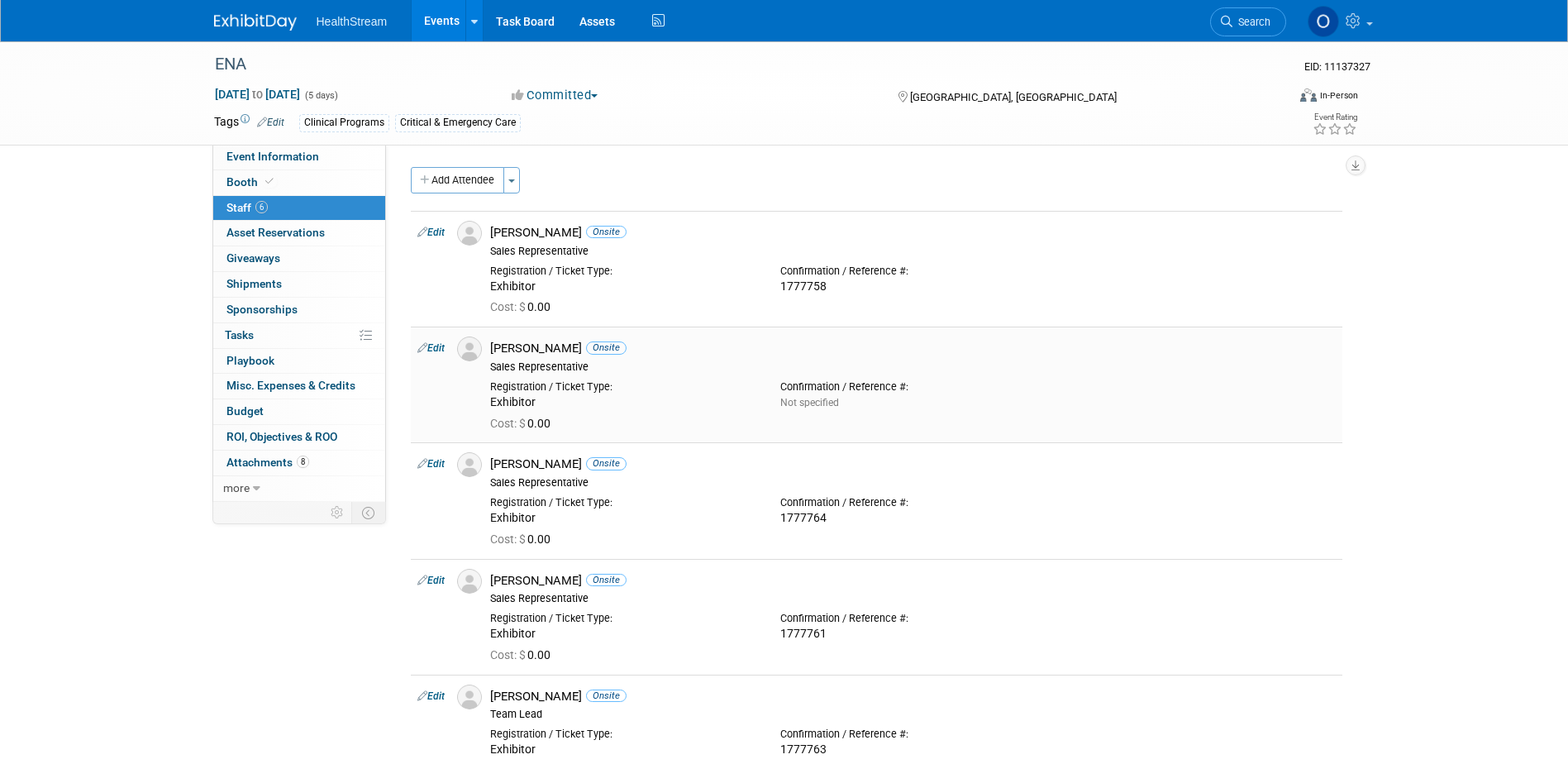
click at [428, 346] on link "Edit" at bounding box center [431, 348] width 28 height 12
select select "2fdad96b-ba86-4f4b-879c-576e5015fd5d"
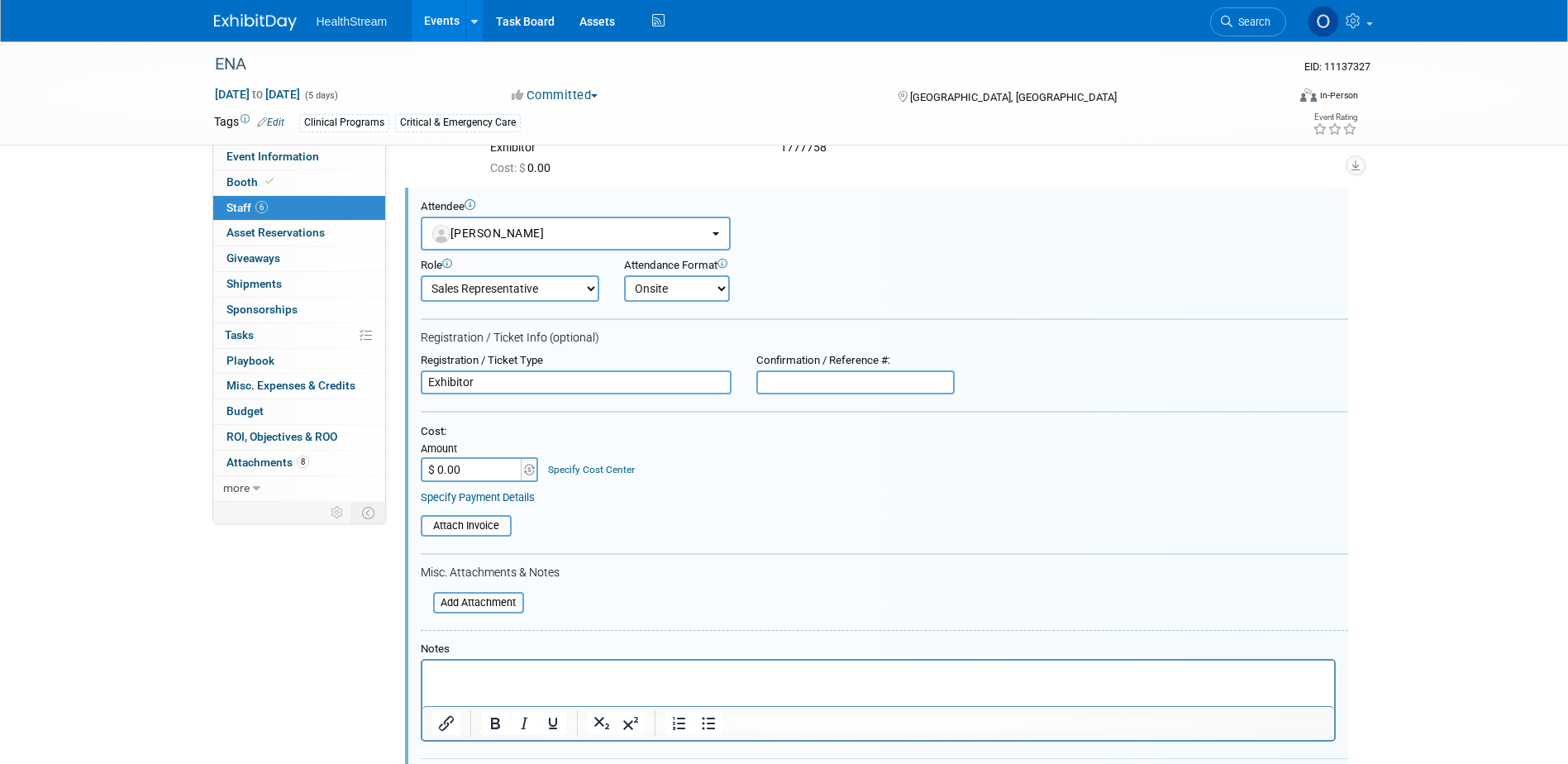
click at [867, 389] on input "text" at bounding box center [856, 382] width 199 height 25
paste input "1779588"
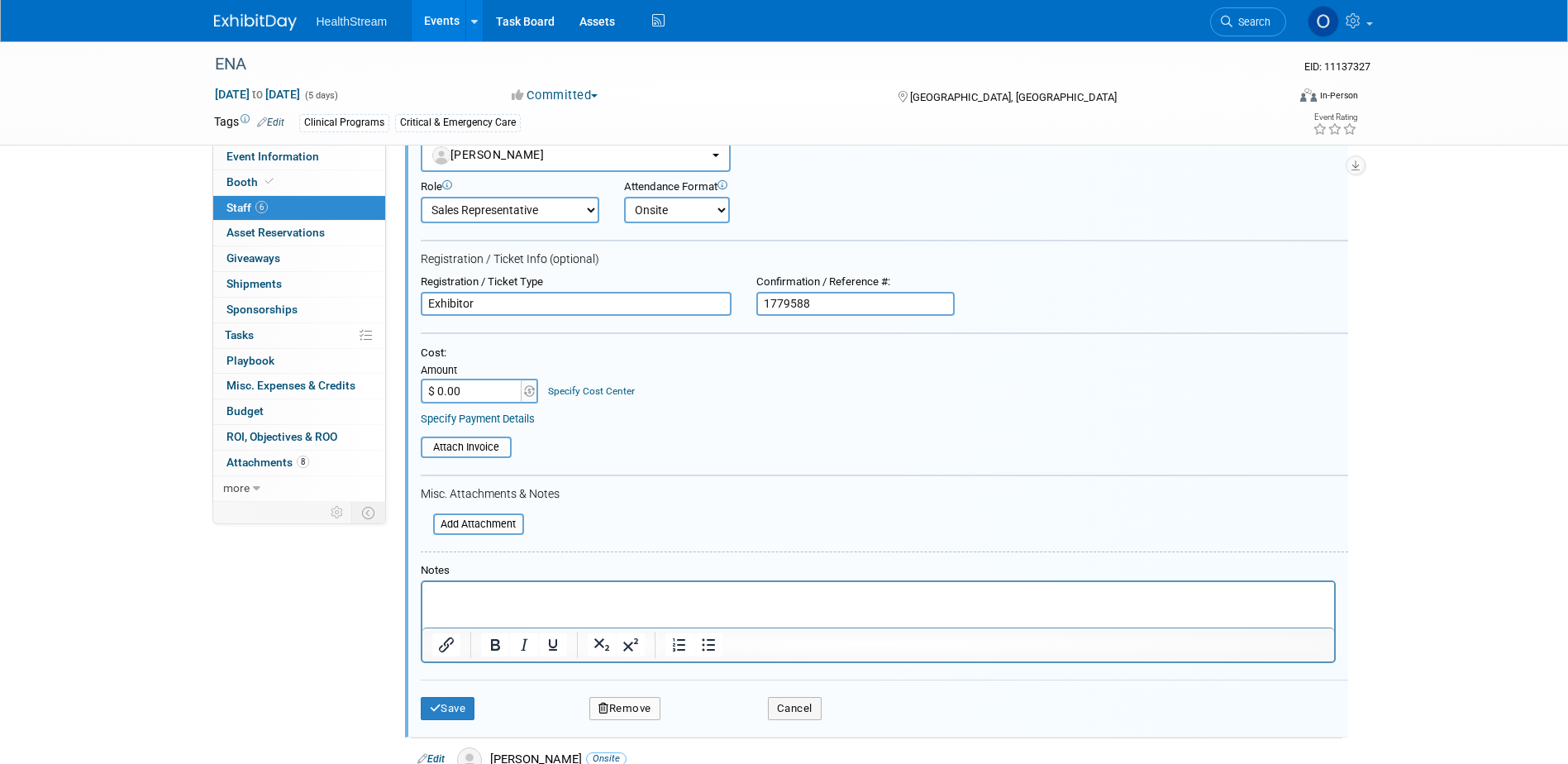
scroll to position [304, 0]
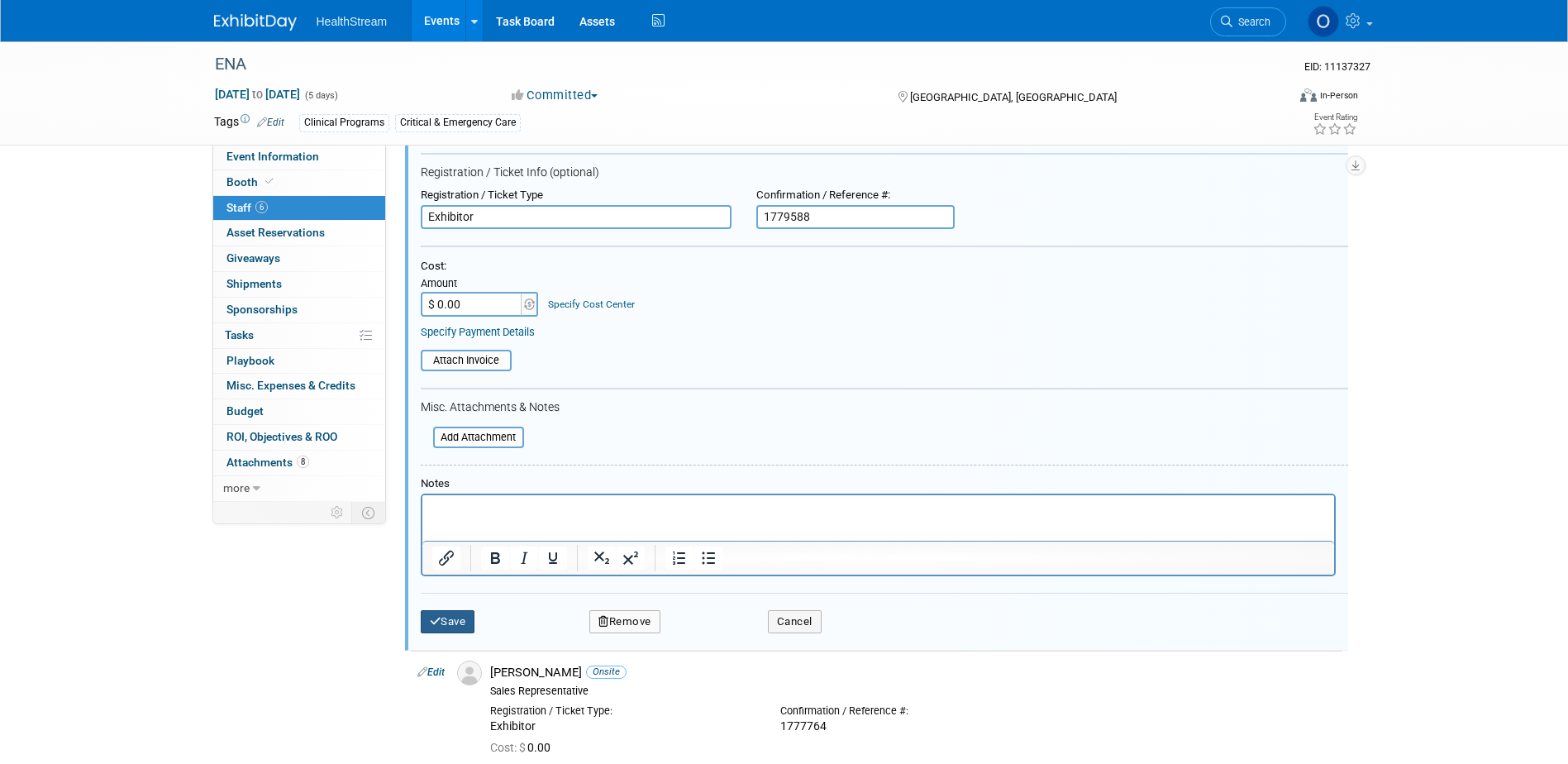
type input "1779588"
click at [449, 622] on button "Save" at bounding box center [448, 621] width 54 height 24
